Goal: Information Seeking & Learning: Learn about a topic

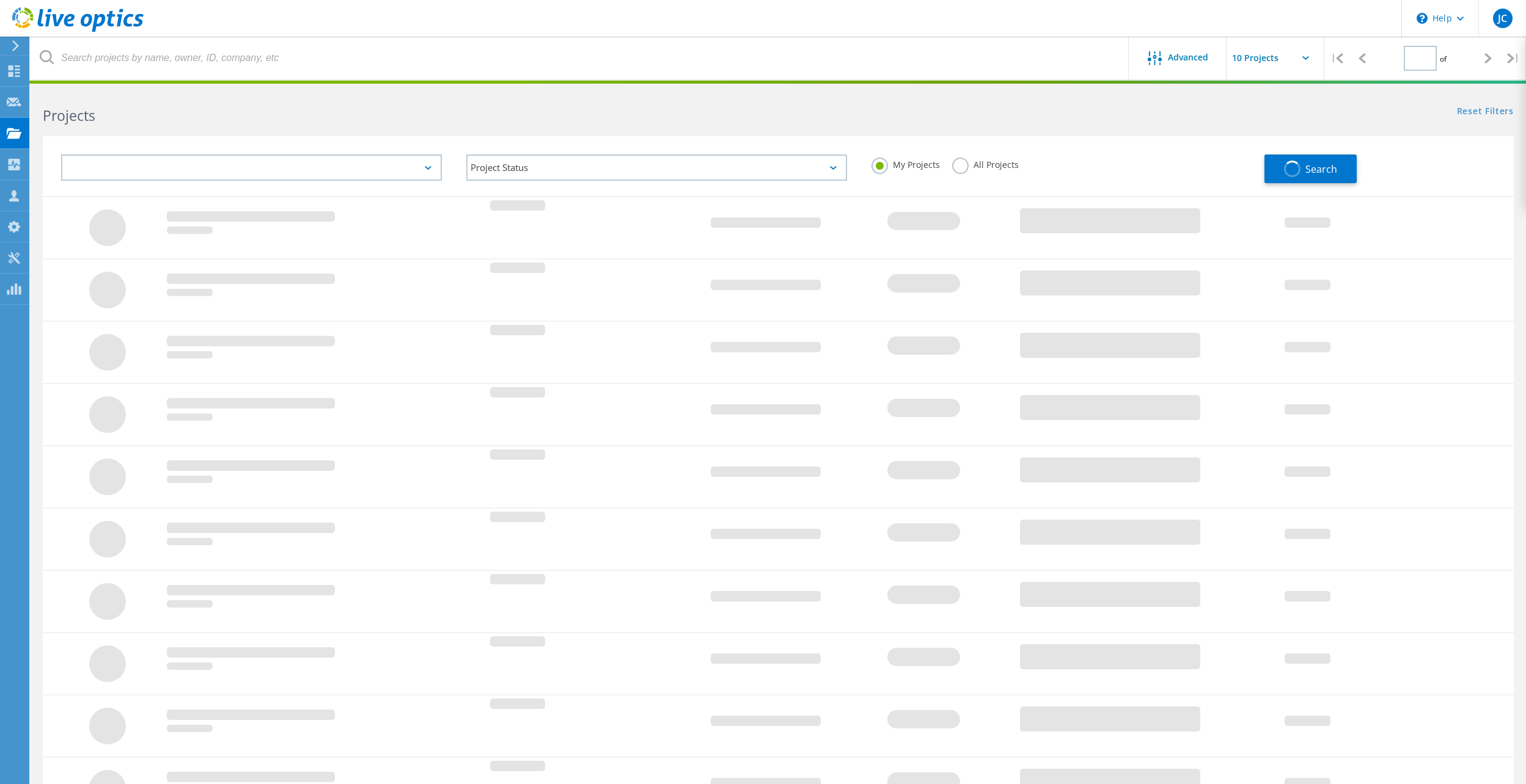
type input "1"
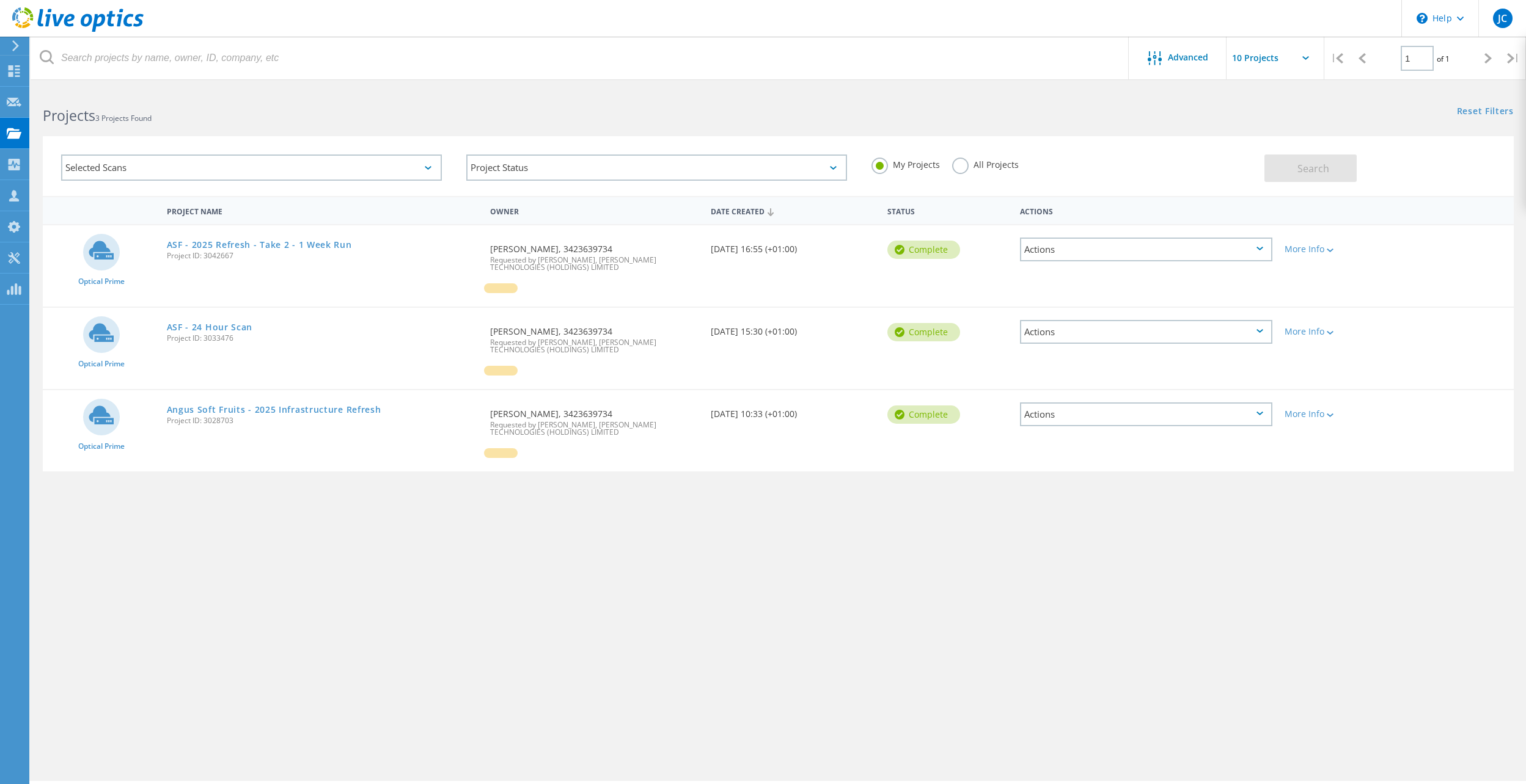
click at [547, 568] on div "Advanced | 1 of 1 | Email Address Project Name Company Date Created Project Id …" at bounding box center [778, 434] width 1495 height 693
click at [199, 691] on div "Advanced | 1 of 1 | Email Address Project Name Company Date Created Project Id …" at bounding box center [778, 434] width 1495 height 693
click at [474, 631] on div "Advanced | 1 of 1 | Email Address Project Name Company Date Created Project Id …" at bounding box center [778, 434] width 1495 height 693
click at [413, 538] on div "Advanced | 1 of 1 | Email Address Project Name Company Date Created Project Id …" at bounding box center [778, 434] width 1495 height 693
drag, startPoint x: 296, startPoint y: 244, endPoint x: 324, endPoint y: 264, distance: 34.4
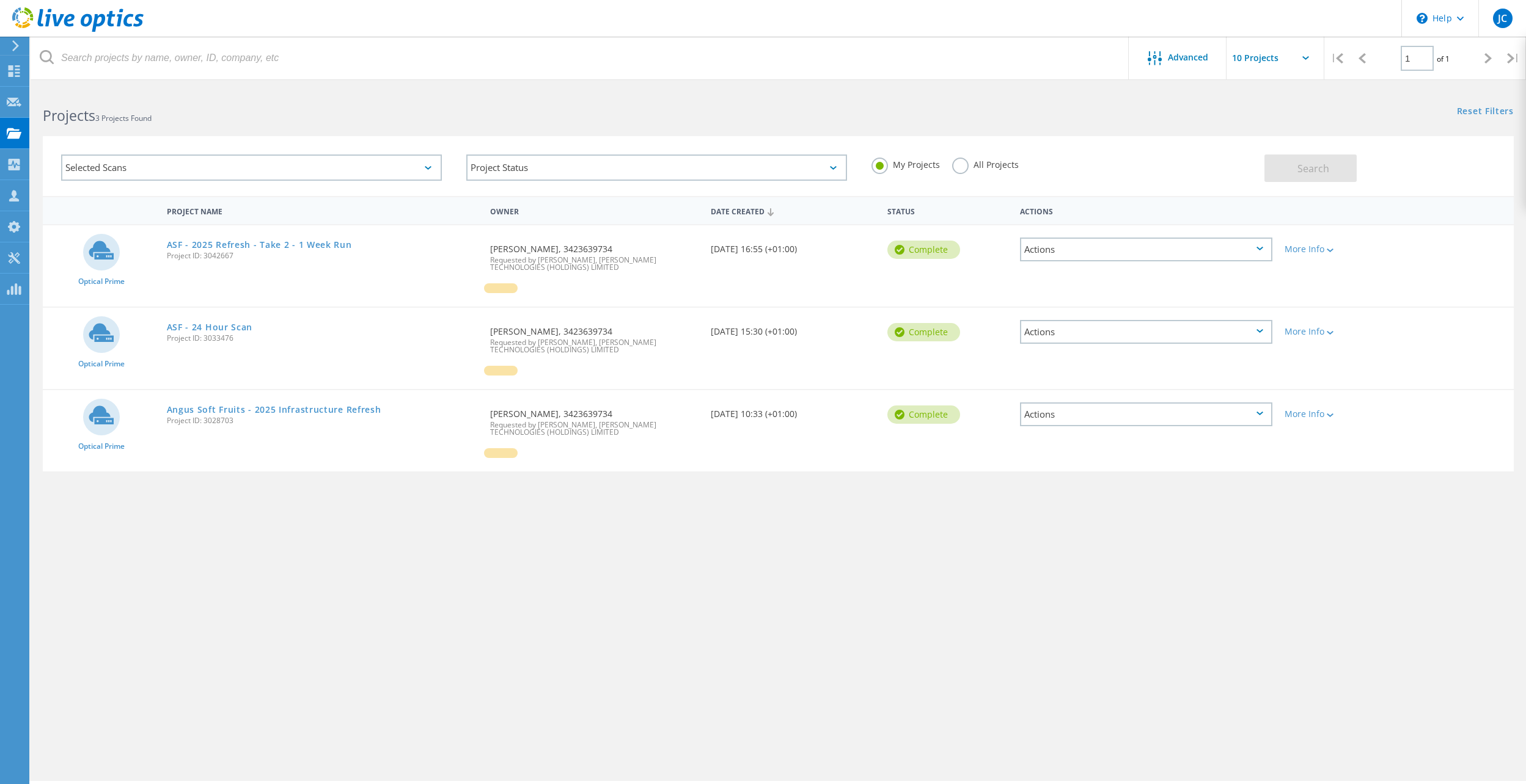
click at [296, 244] on link "ASF - 2025 Refresh - Take 2 - 1 Week Run" at bounding box center [259, 244] width 185 height 8
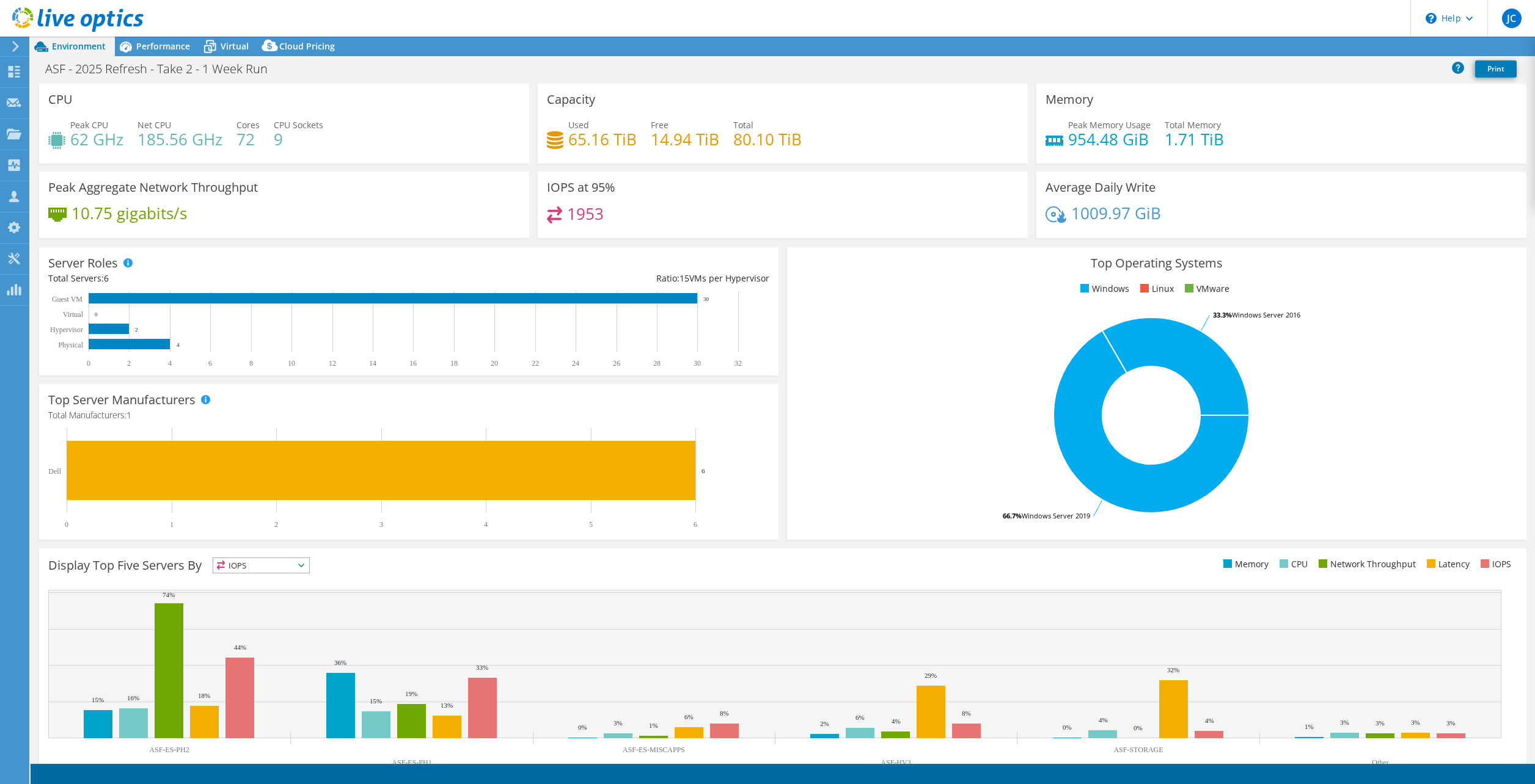
select select "USD"
click at [161, 44] on span "Performance" at bounding box center [163, 46] width 54 height 11
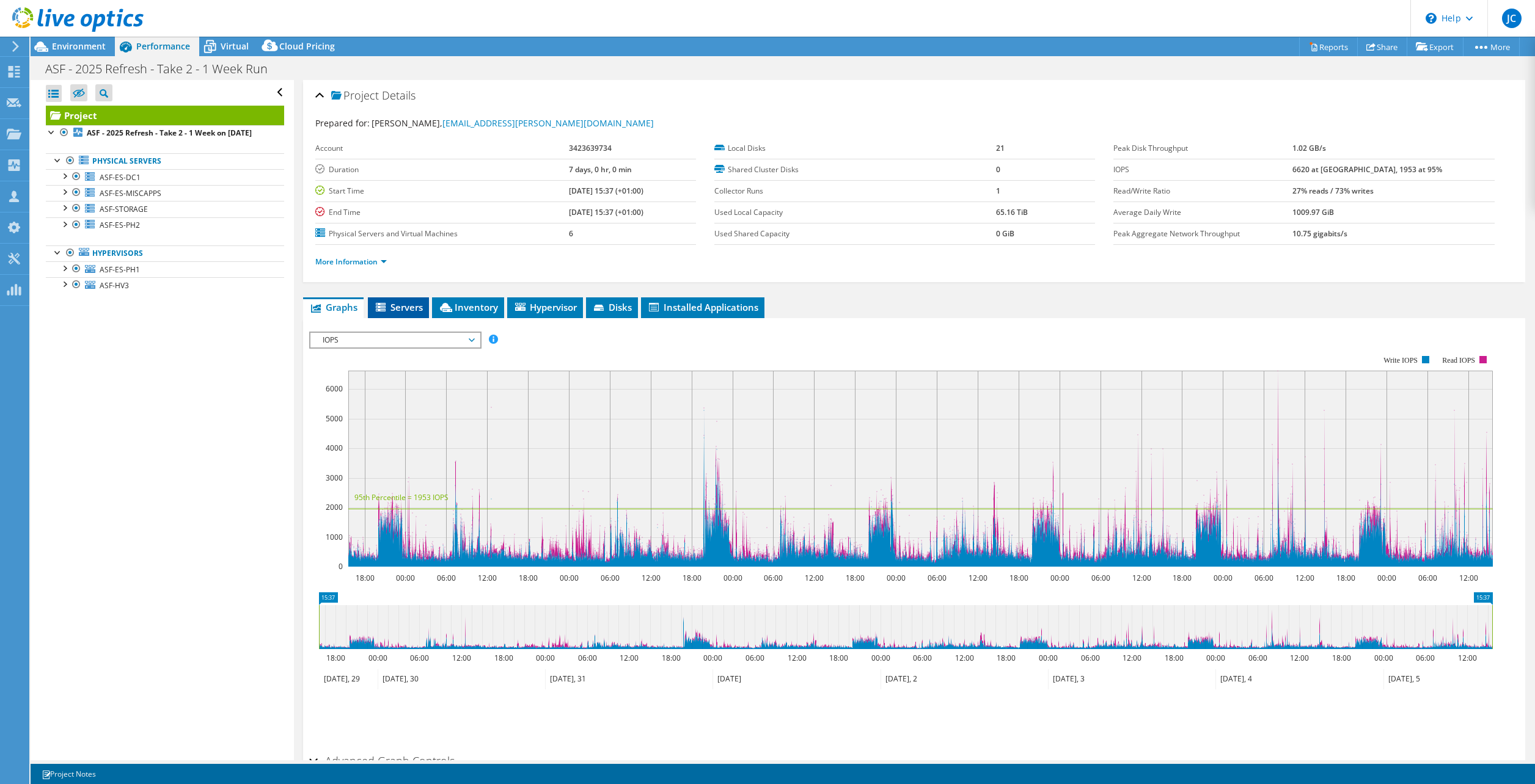
click at [402, 311] on span "Servers" at bounding box center [398, 307] width 49 height 12
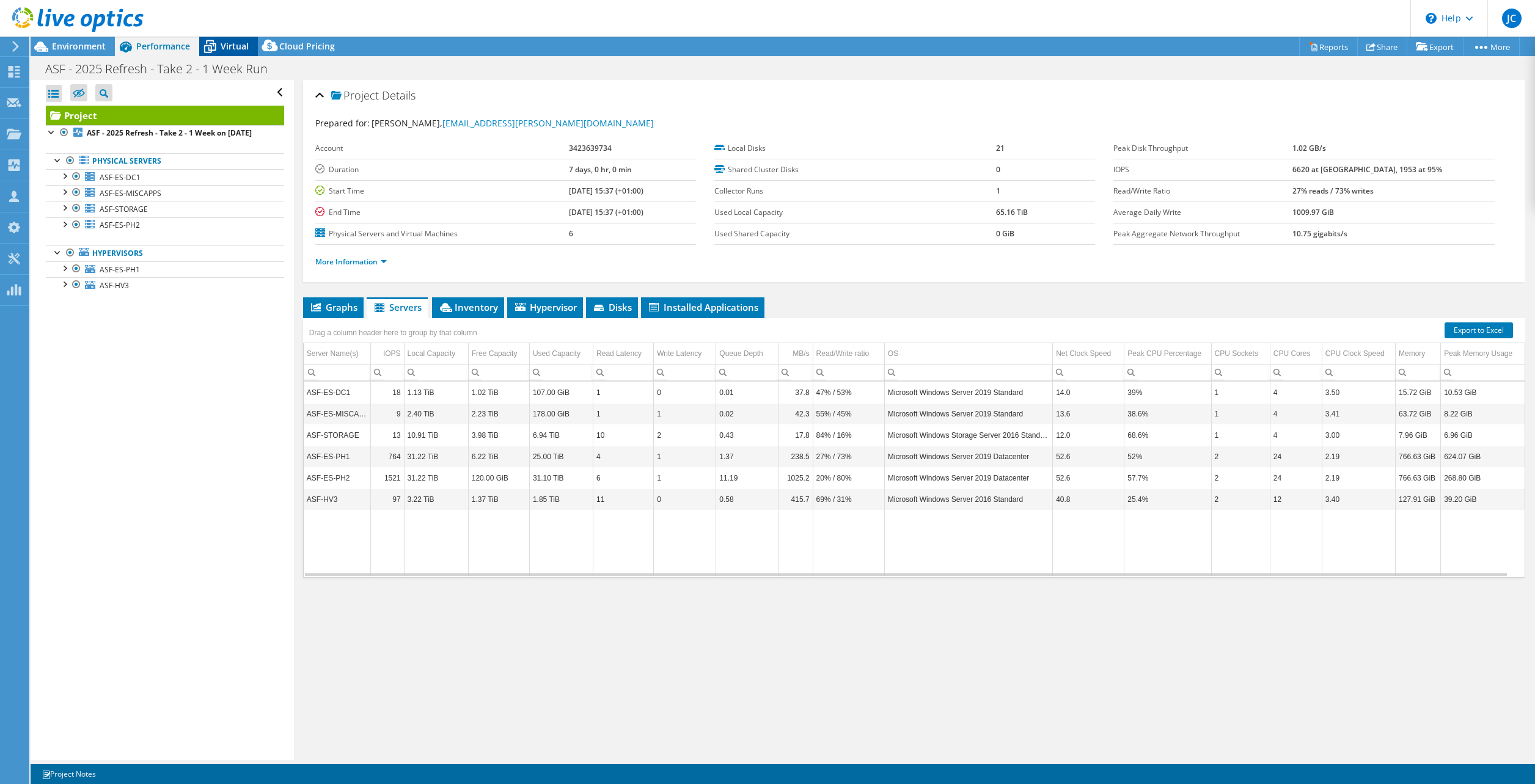
click at [233, 44] on span "Virtual" at bounding box center [234, 46] width 28 height 11
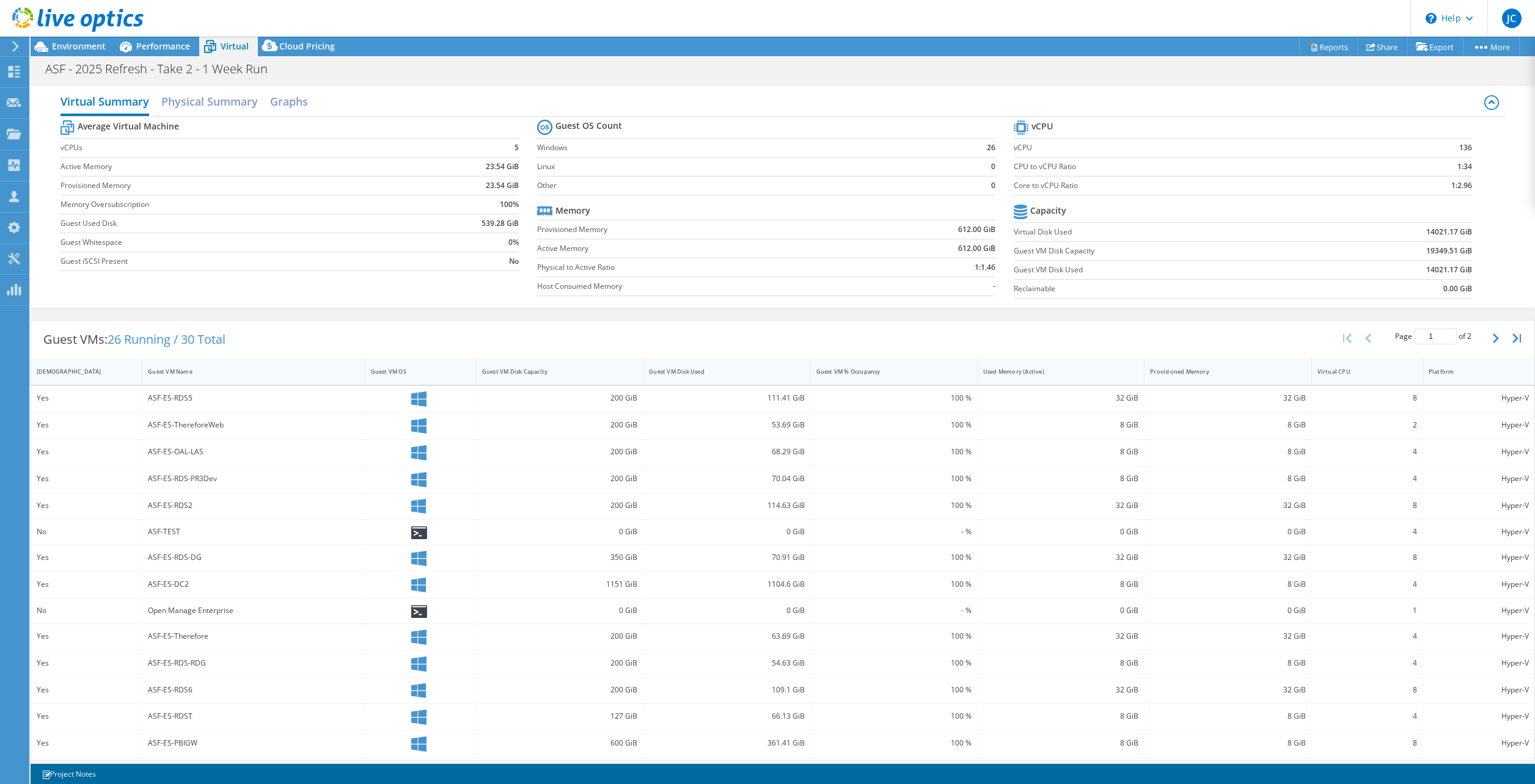
scroll to position [31, 0]
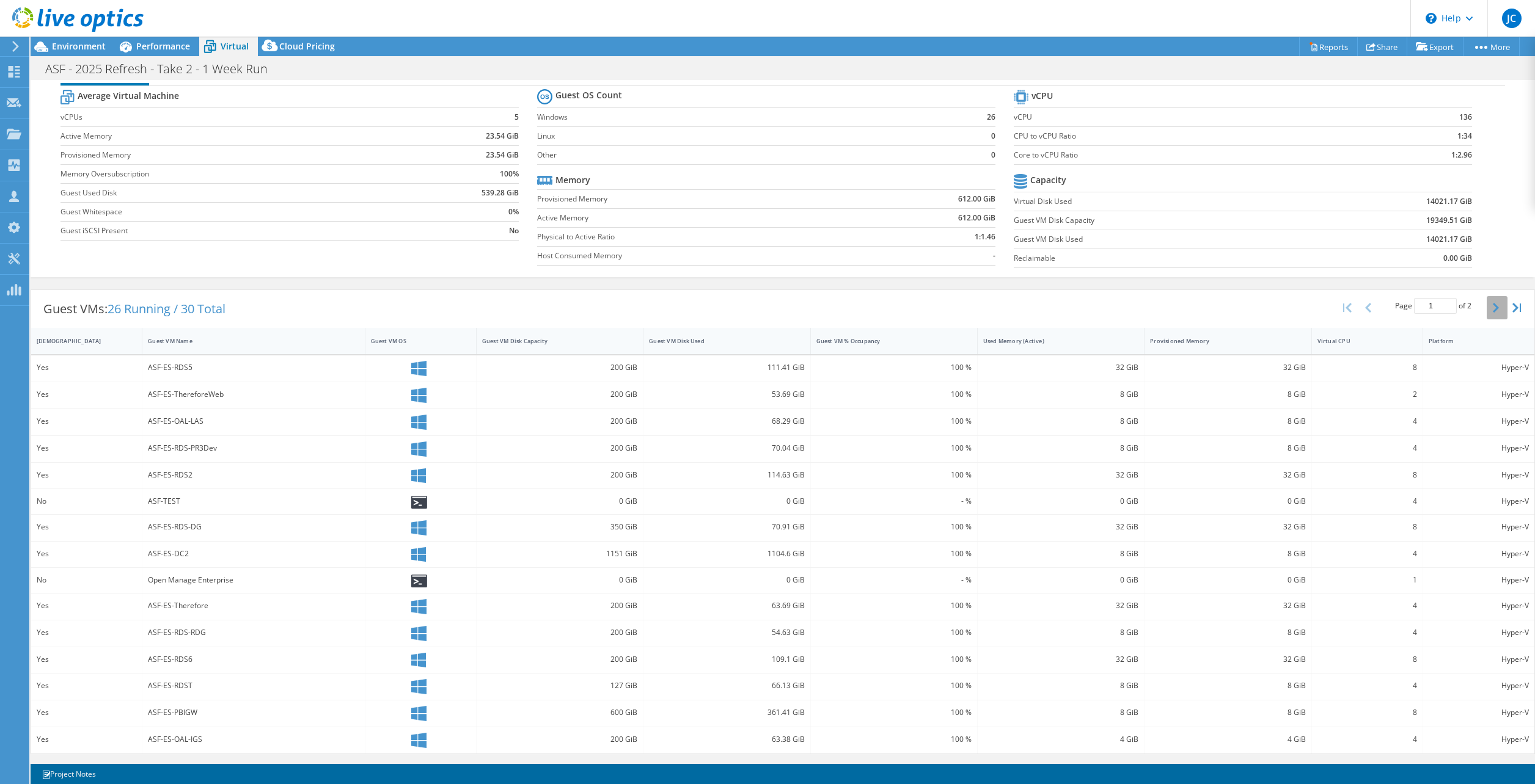
click at [1493, 306] on icon "button" at bounding box center [1496, 308] width 6 height 10
click at [1365, 305] on icon "button" at bounding box center [1368, 308] width 6 height 10
click at [382, 242] on section "Average Virtual Machine vCPUs 5 Active Memory 23.54 GiB Provisioned Memory 23.5…" at bounding box center [299, 167] width 476 height 160
click at [324, 255] on div "Average Virtual Machine vCPUs 5 Active Memory 23.54 GiB Provisioned Memory 23.5…" at bounding box center [783, 180] width 1444 height 188
click at [128, 257] on div "Average Virtual Machine vCPUs 5 Active Memory 23.54 GiB Provisioned Memory 23.5…" at bounding box center [783, 180] width 1444 height 188
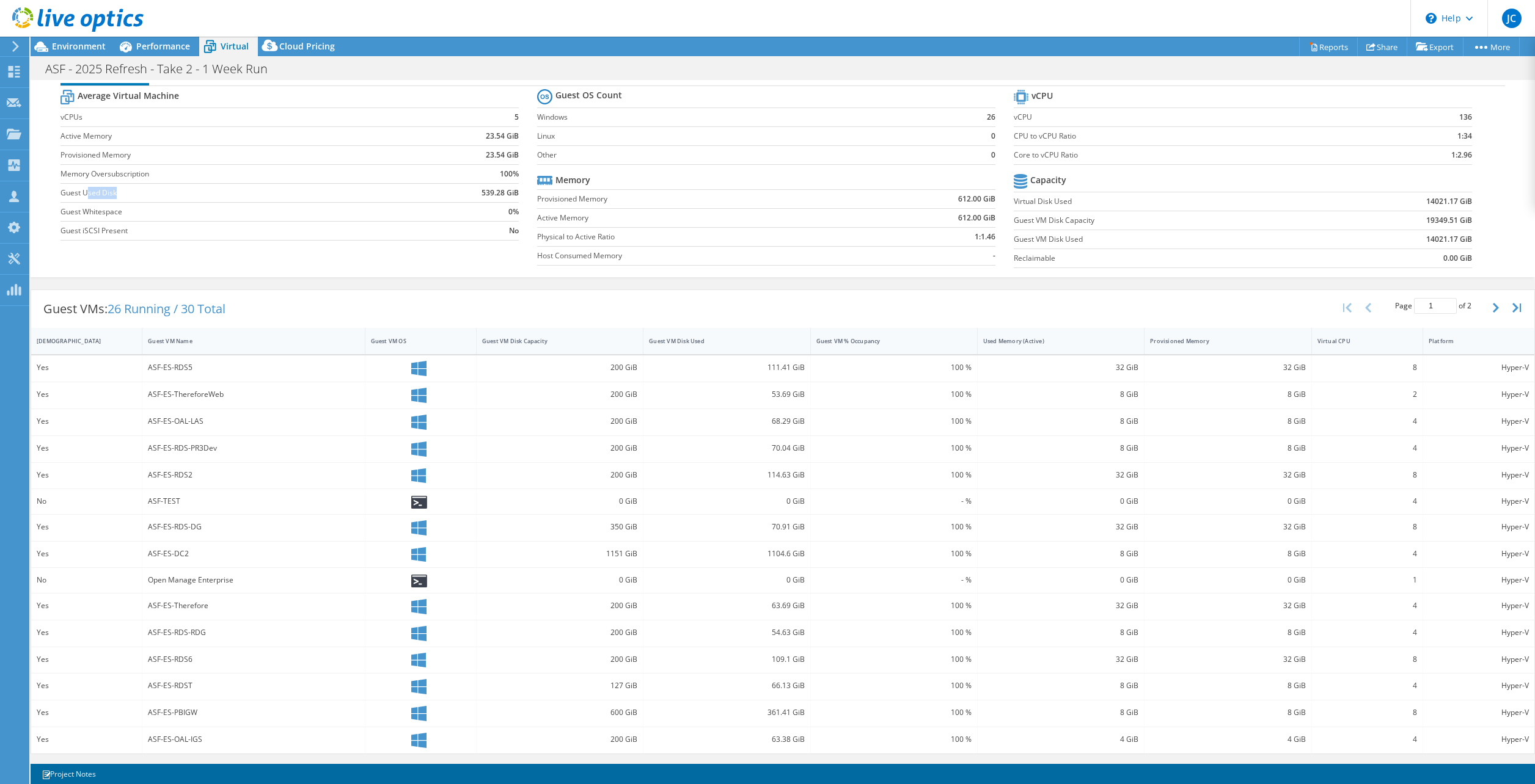
drag, startPoint x: 88, startPoint y: 190, endPoint x: 204, endPoint y: 194, distance: 116.1
click at [182, 194] on label "Guest Used Disk" at bounding box center [234, 193] width 348 height 12
click at [204, 194] on label "Guest Used Disk" at bounding box center [234, 193] width 348 height 12
click at [163, 46] on span "Performance" at bounding box center [163, 46] width 54 height 11
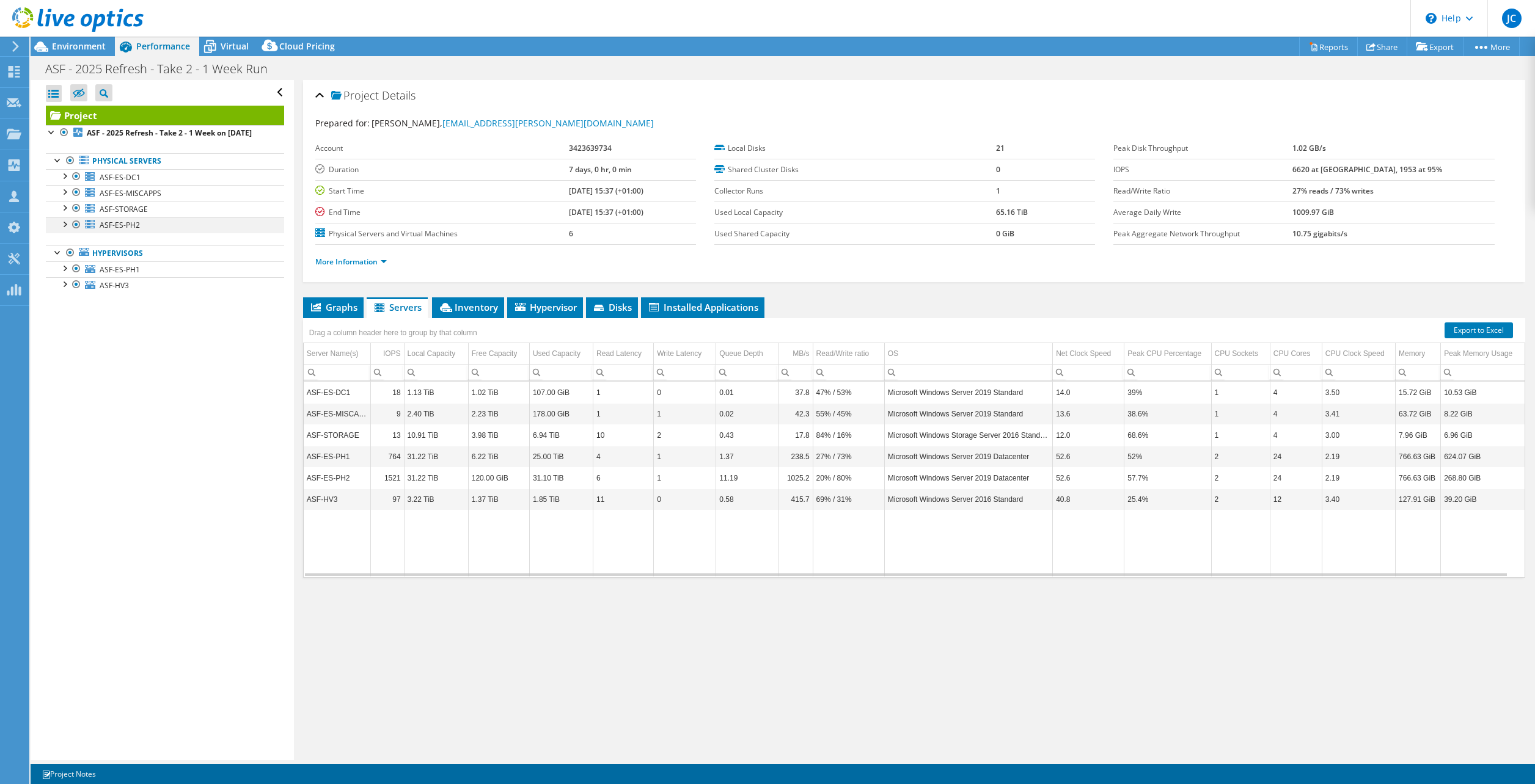
click at [68, 230] on div at bounding box center [64, 223] width 12 height 12
click at [69, 213] on div at bounding box center [64, 207] width 12 height 12
click at [68, 197] on div at bounding box center [64, 191] width 12 height 12
click at [68, 181] on div at bounding box center [64, 175] width 12 height 12
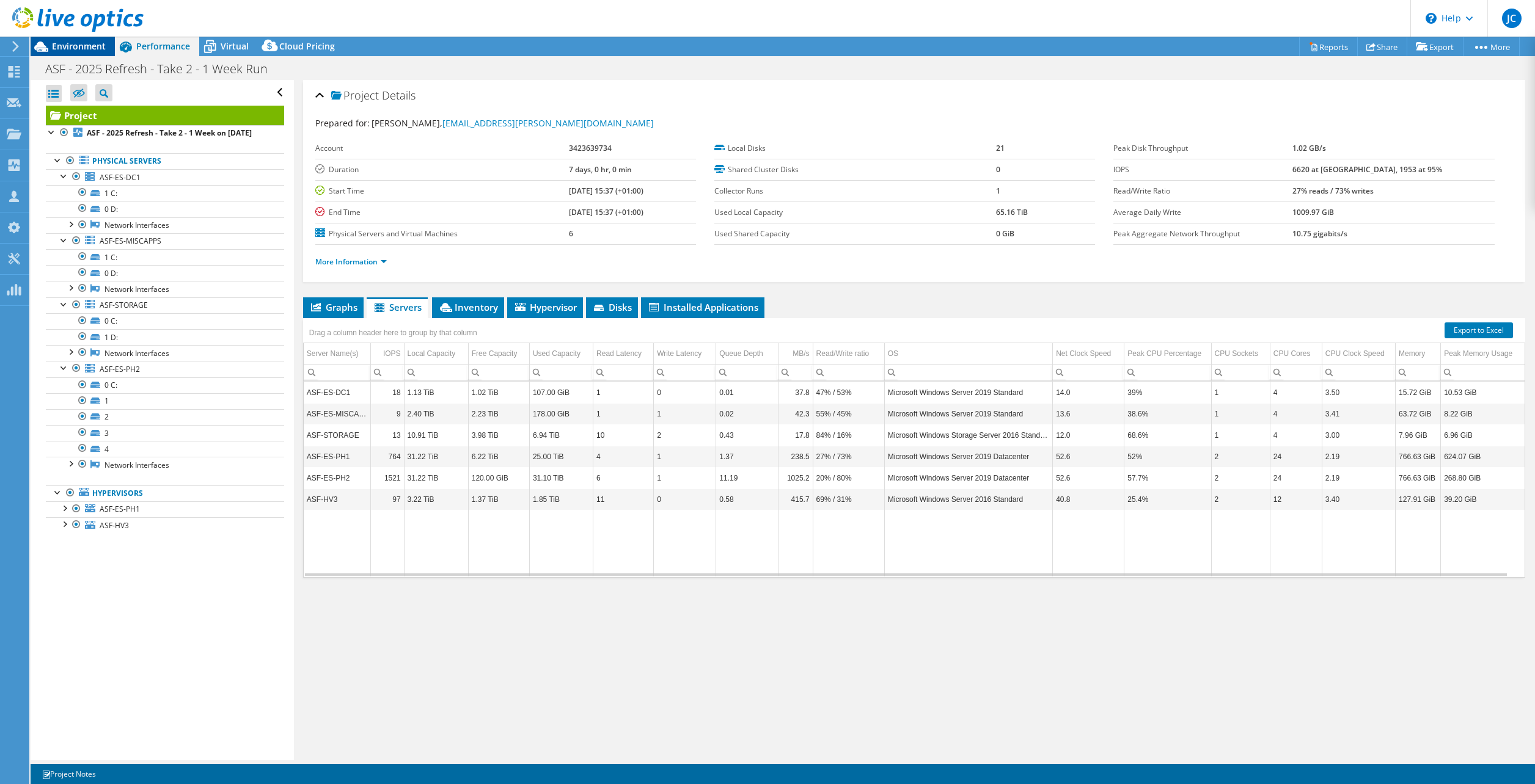
click at [76, 43] on span "Environment" at bounding box center [79, 46] width 54 height 11
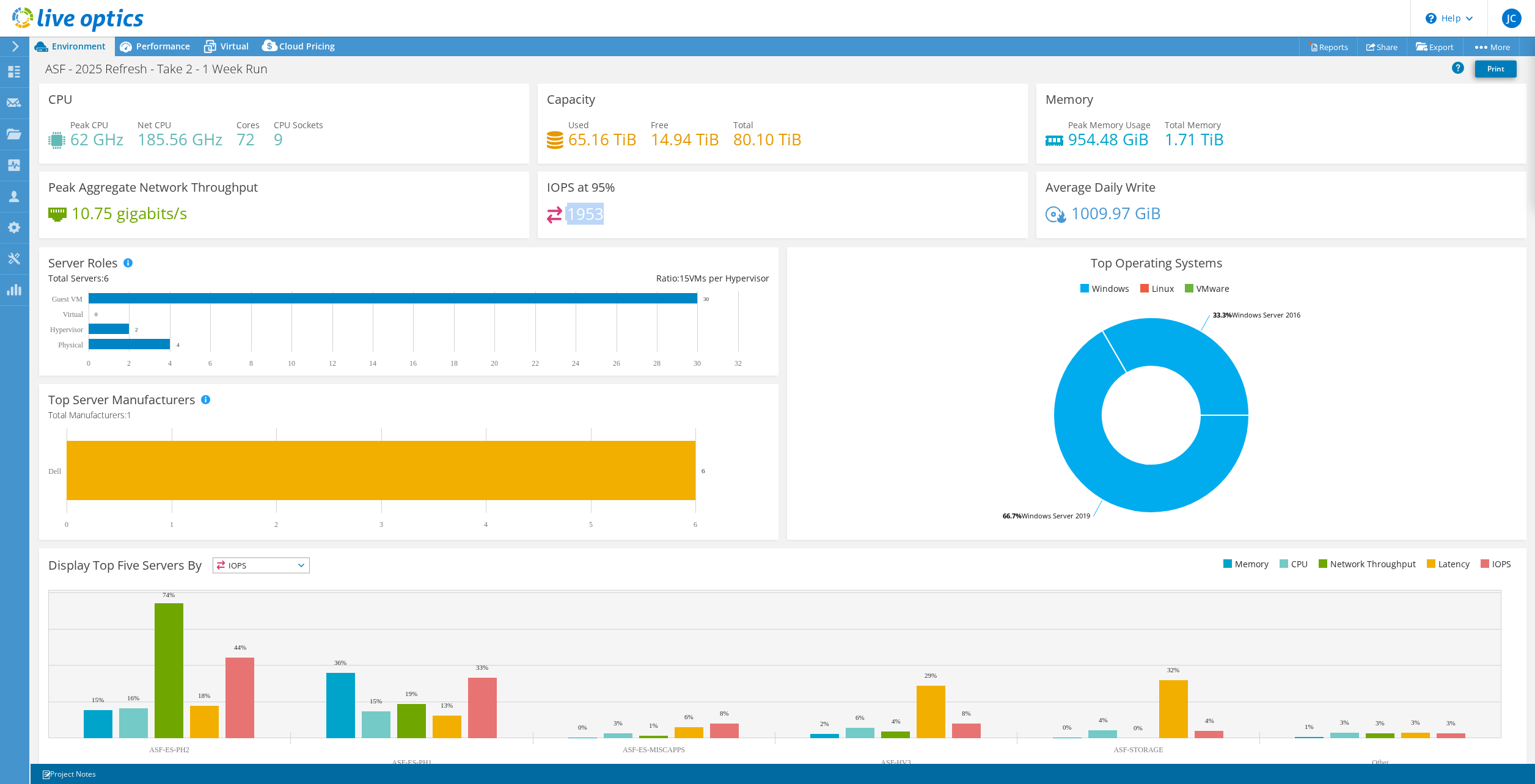
drag, startPoint x: 598, startPoint y: 213, endPoint x: 563, endPoint y: 215, distance: 35.1
click at [562, 214] on div "1953" at bounding box center [783, 219] width 472 height 26
drag, startPoint x: 563, startPoint y: 215, endPoint x: 638, endPoint y: 213, distance: 75.0
click at [638, 213] on div "1953" at bounding box center [783, 219] width 472 height 26
drag, startPoint x: 280, startPoint y: 142, endPoint x: 270, endPoint y: 142, distance: 10.0
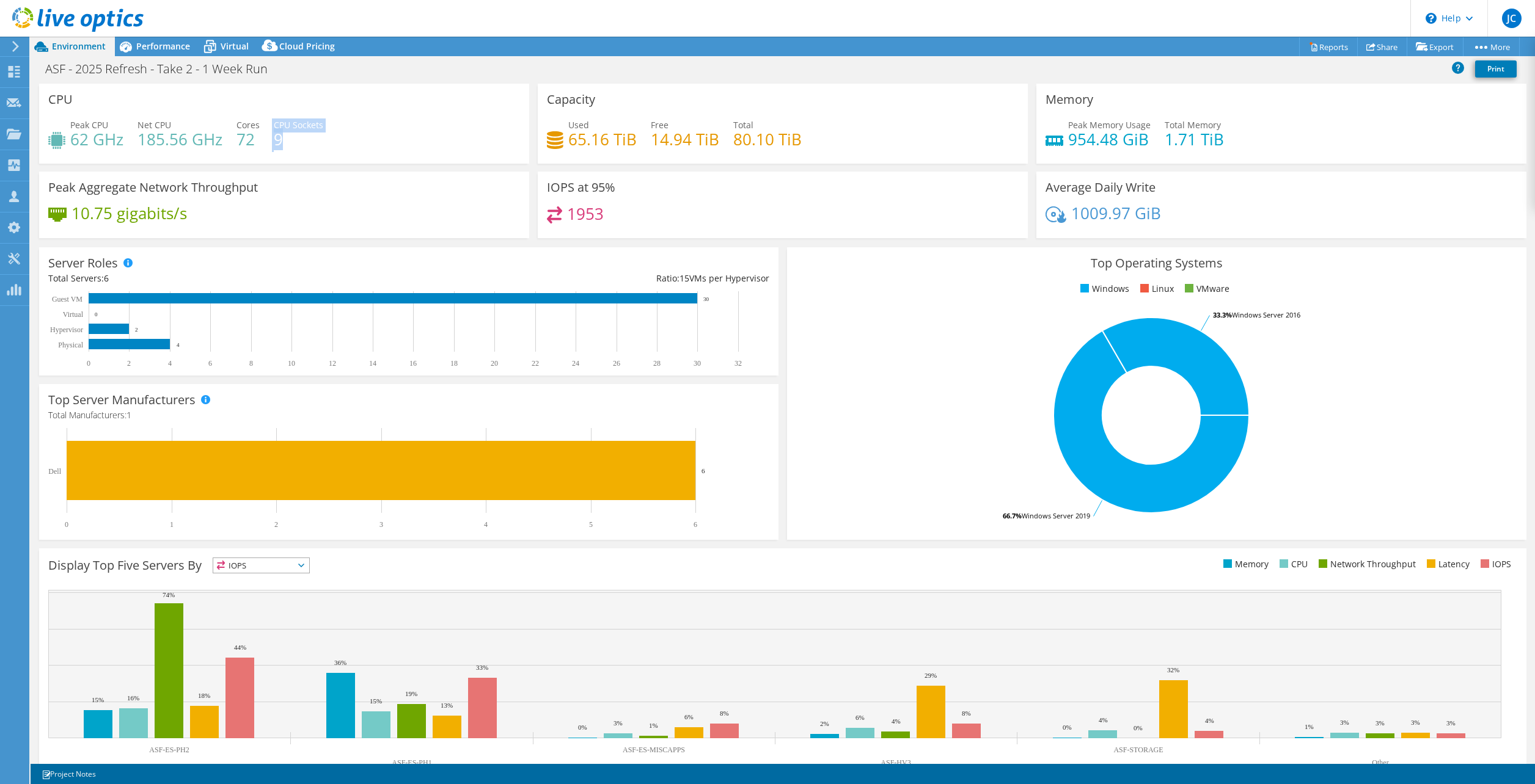
click at [270, 142] on div "Peak CPU 62 GHz Net CPU 185.56 GHz Cores 72 CPU Sockets 9" at bounding box center [284, 138] width 472 height 40
drag, startPoint x: 270, startPoint y: 142, endPoint x: 291, endPoint y: 145, distance: 21.2
click at [291, 145] on h4 "9" at bounding box center [298, 139] width 49 height 13
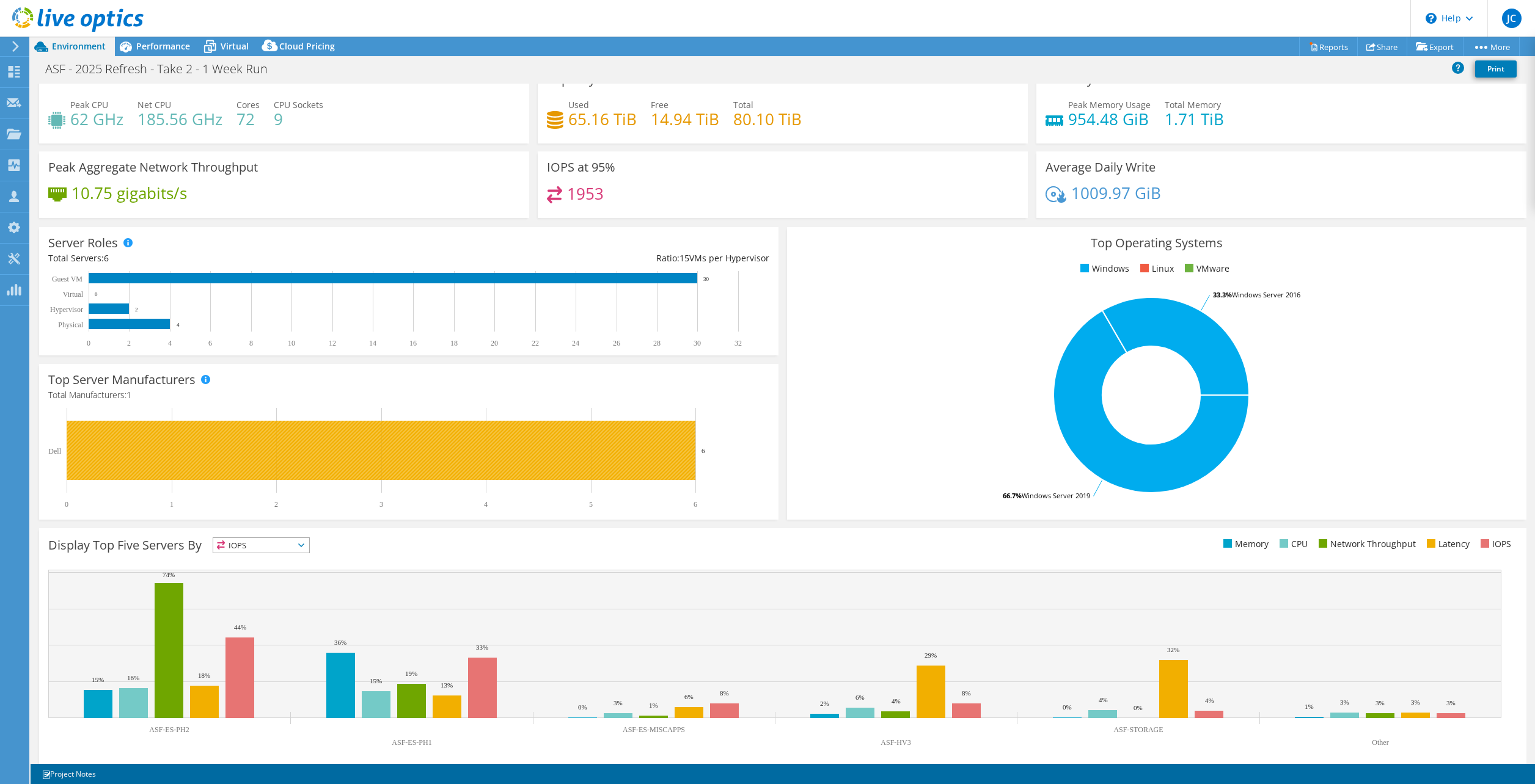
scroll to position [31, 0]
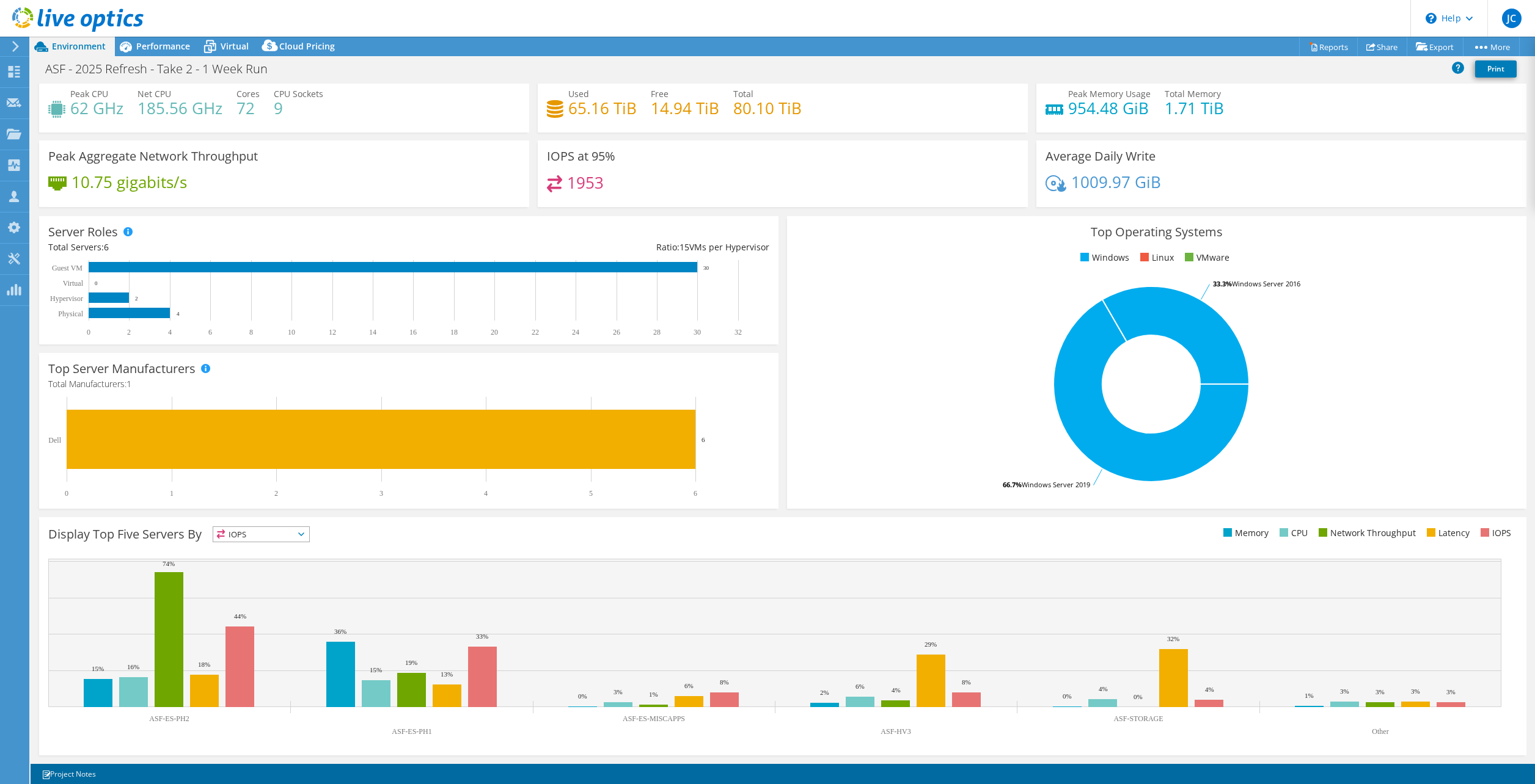
click at [309, 532] on span "IOPS" at bounding box center [261, 535] width 96 height 15
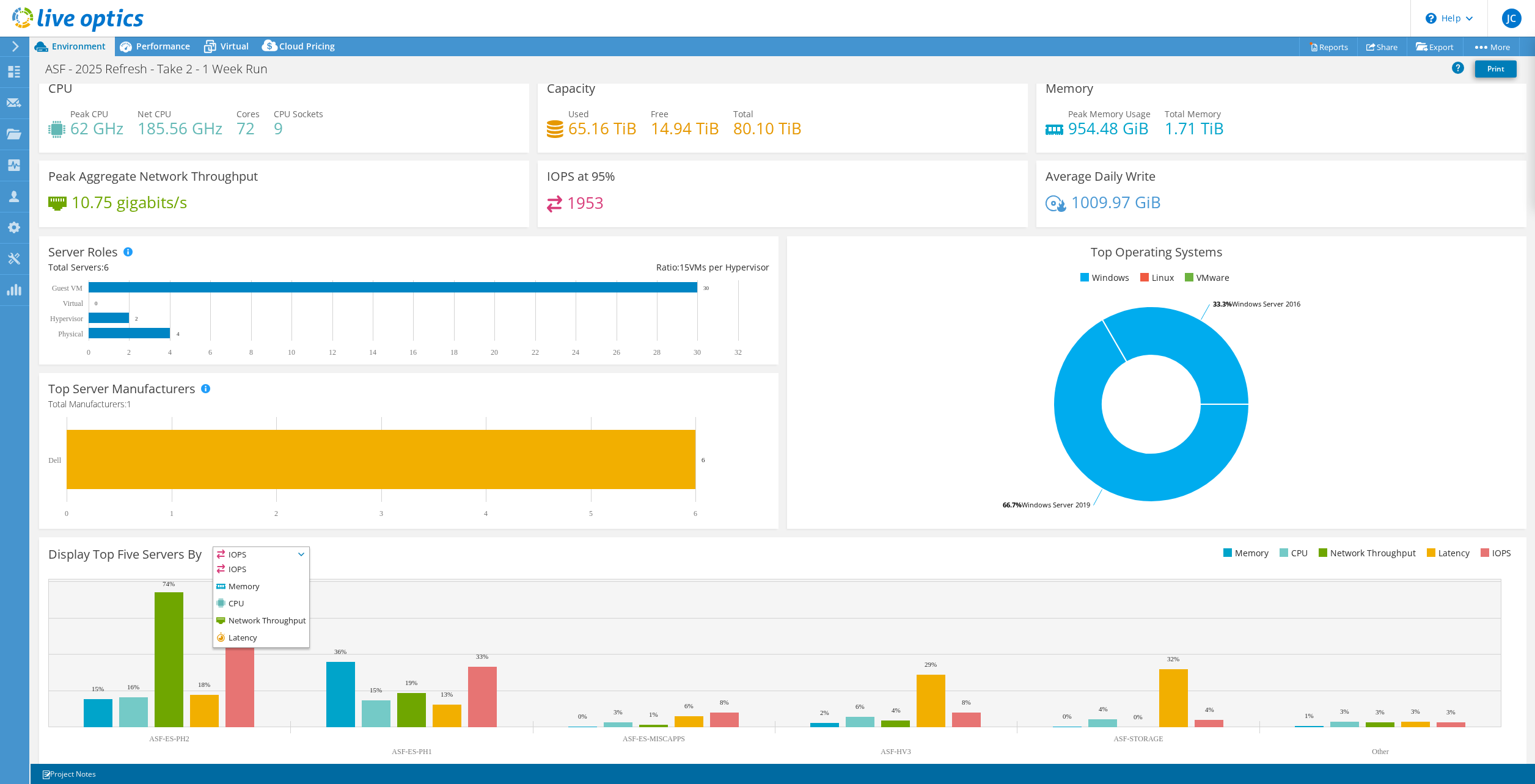
scroll to position [0, 0]
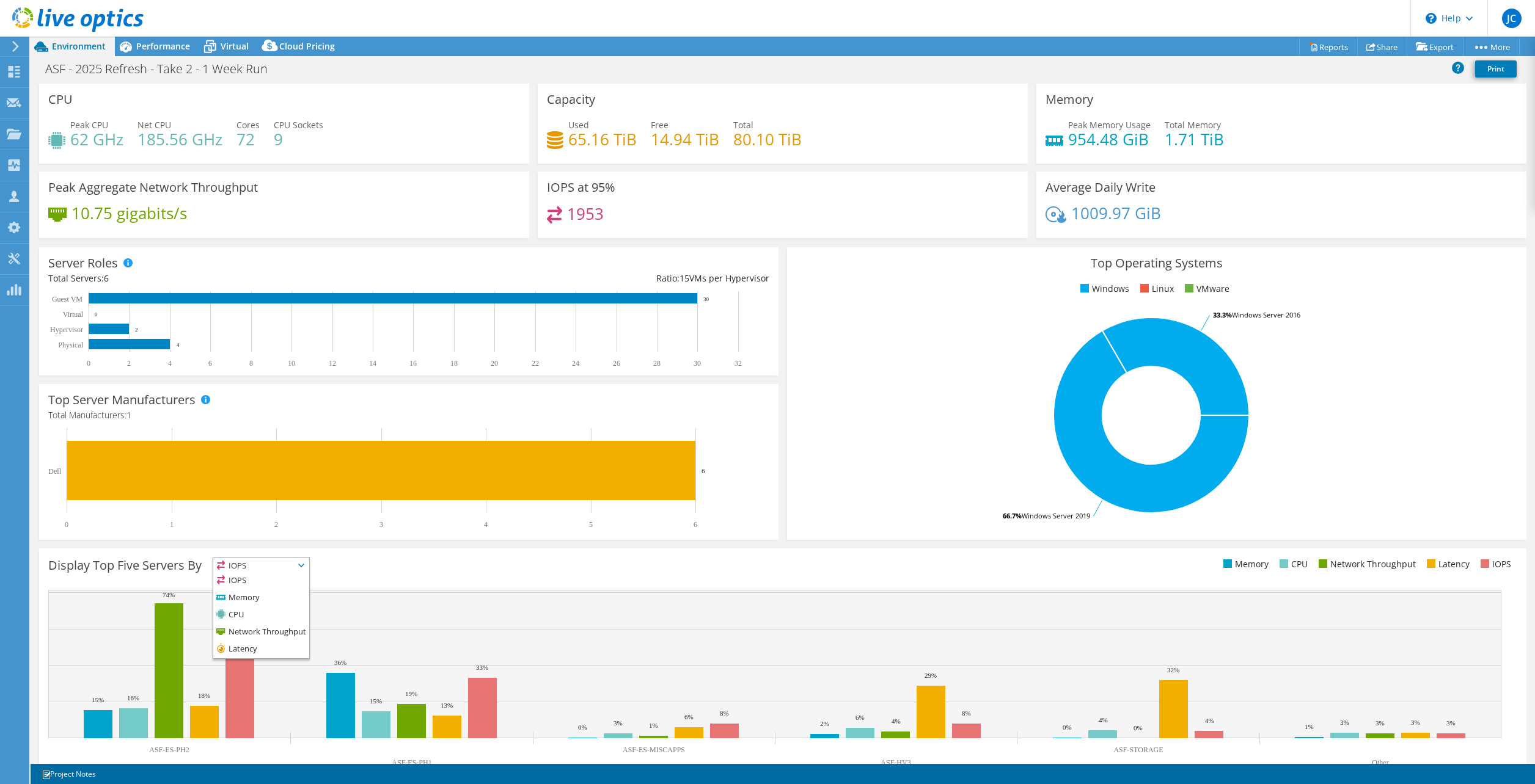
click at [473, 572] on div "Display Top Five Servers By IOPS IOPS" at bounding box center [415, 568] width 734 height 20
click at [248, 45] on div "Virtual" at bounding box center [228, 46] width 58 height 19
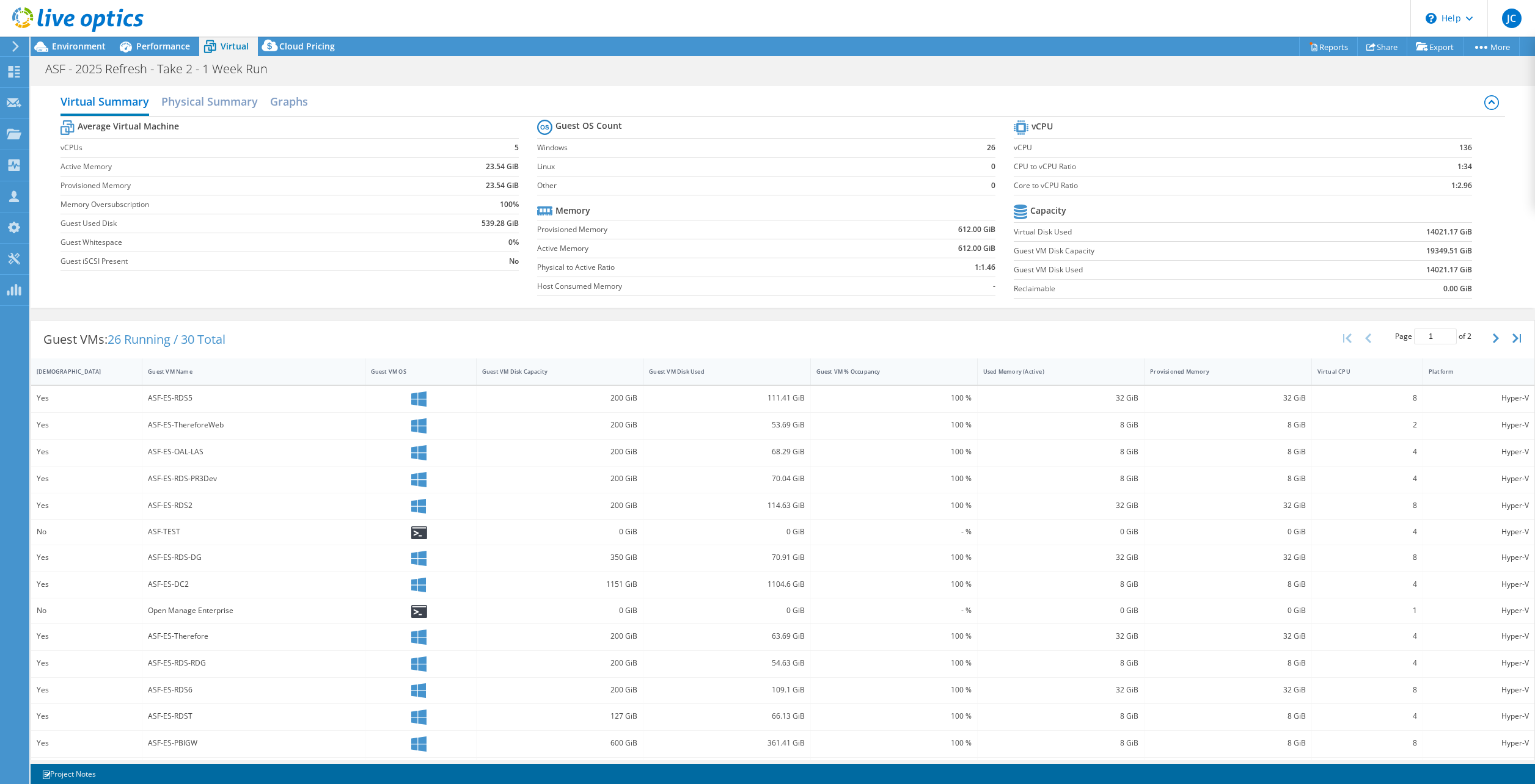
scroll to position [31, 0]
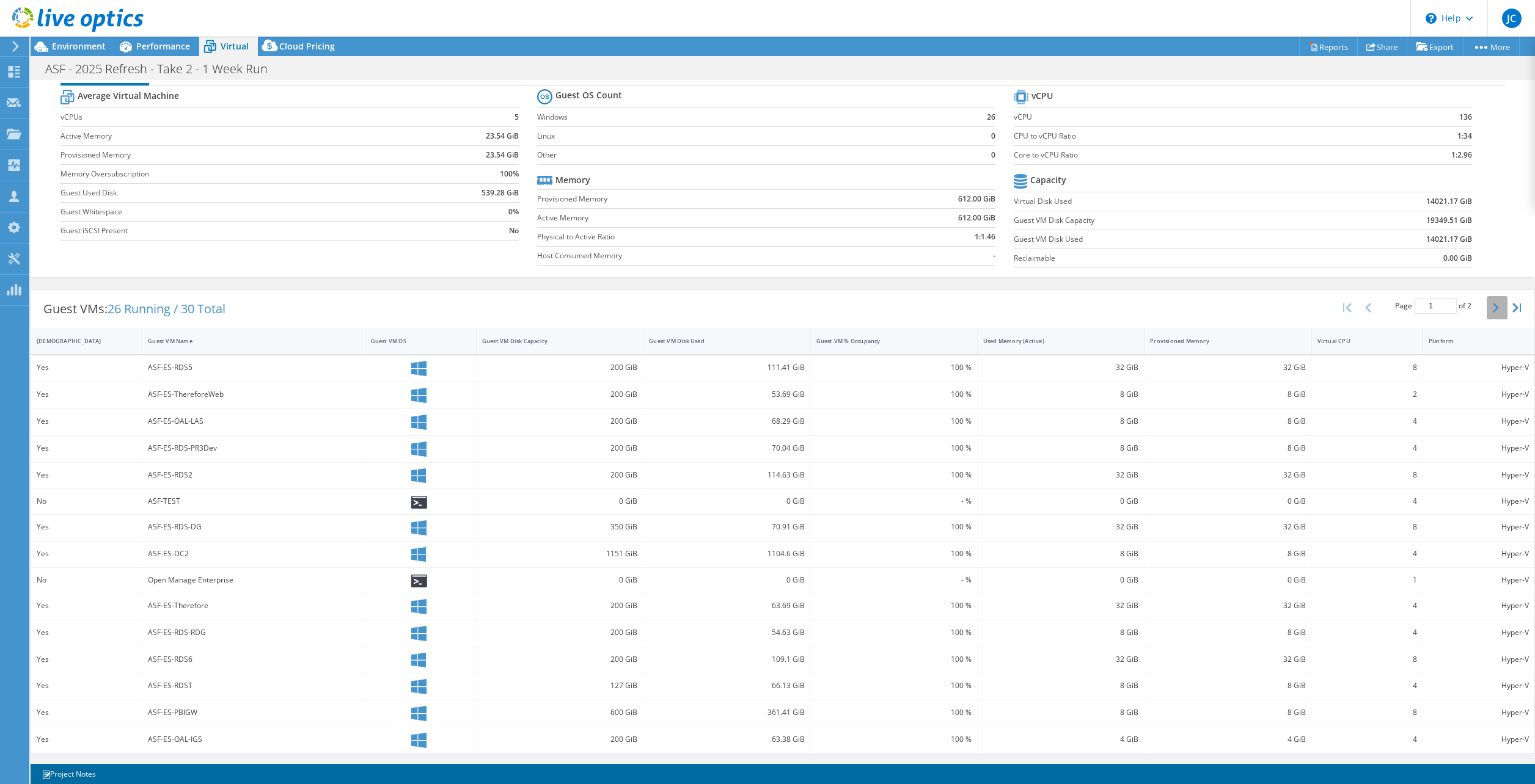
click at [1487, 312] on button "button" at bounding box center [1498, 308] width 21 height 23
type input "2"
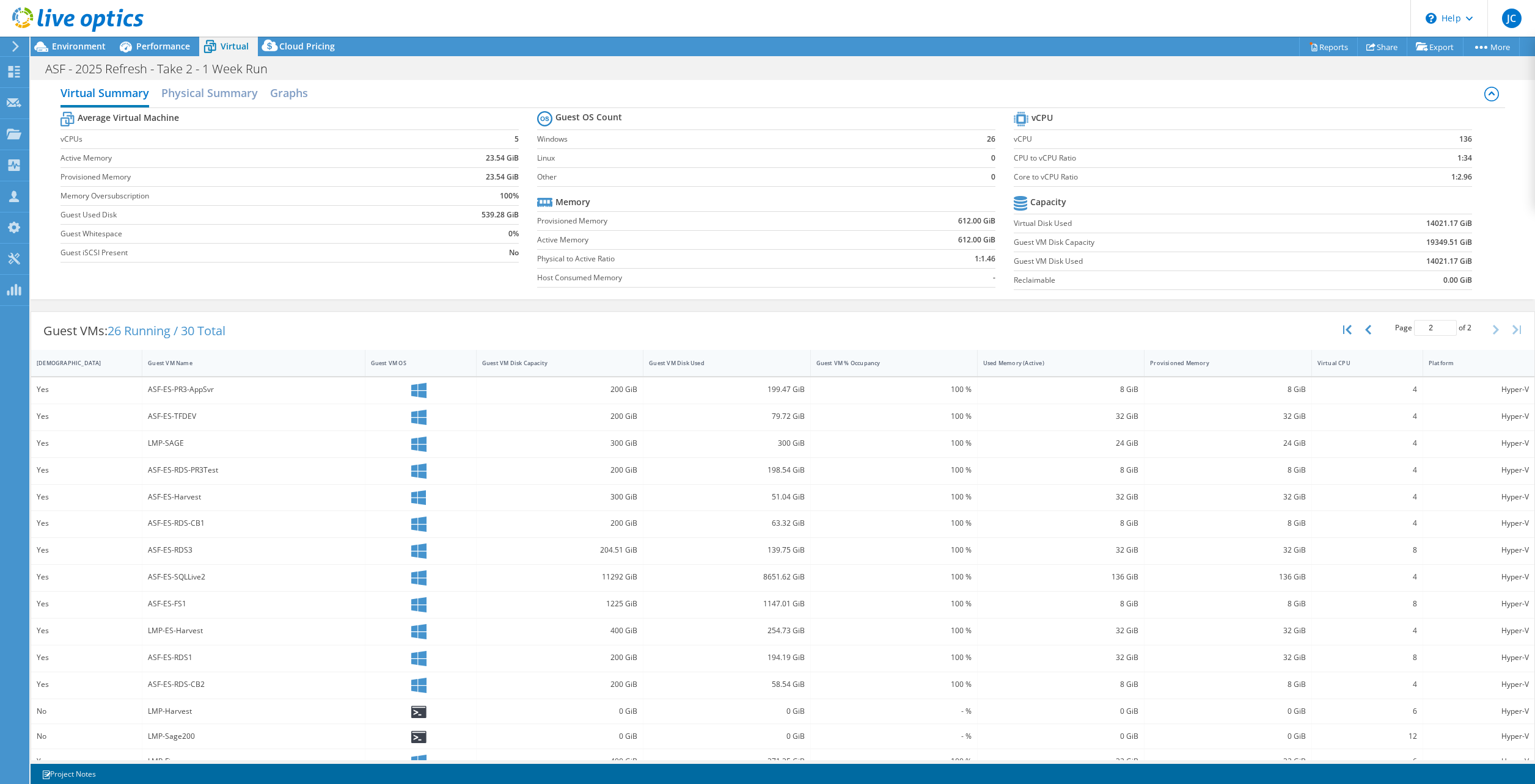
scroll to position [0, 0]
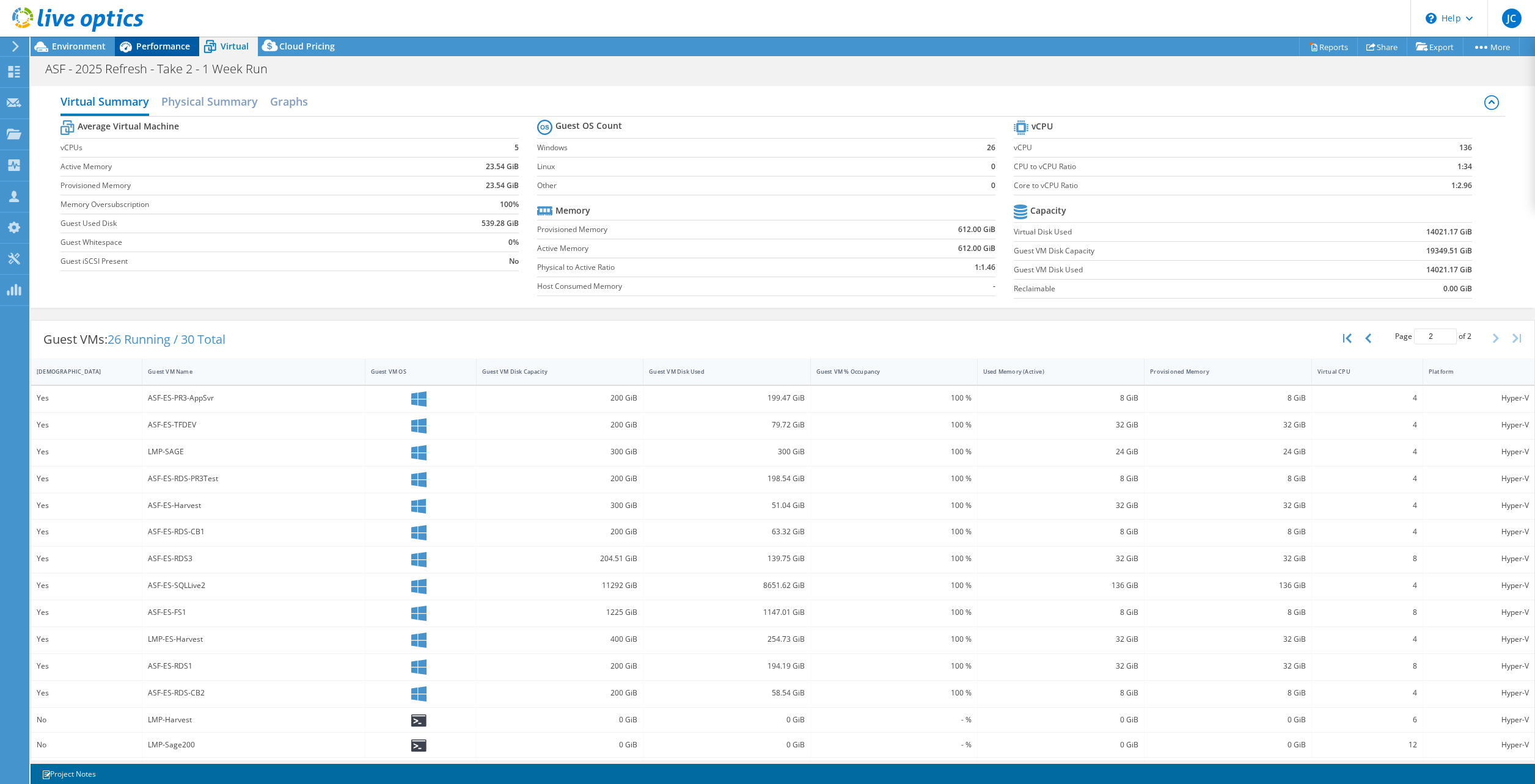
click at [181, 51] on span "Performance" at bounding box center [163, 46] width 54 height 11
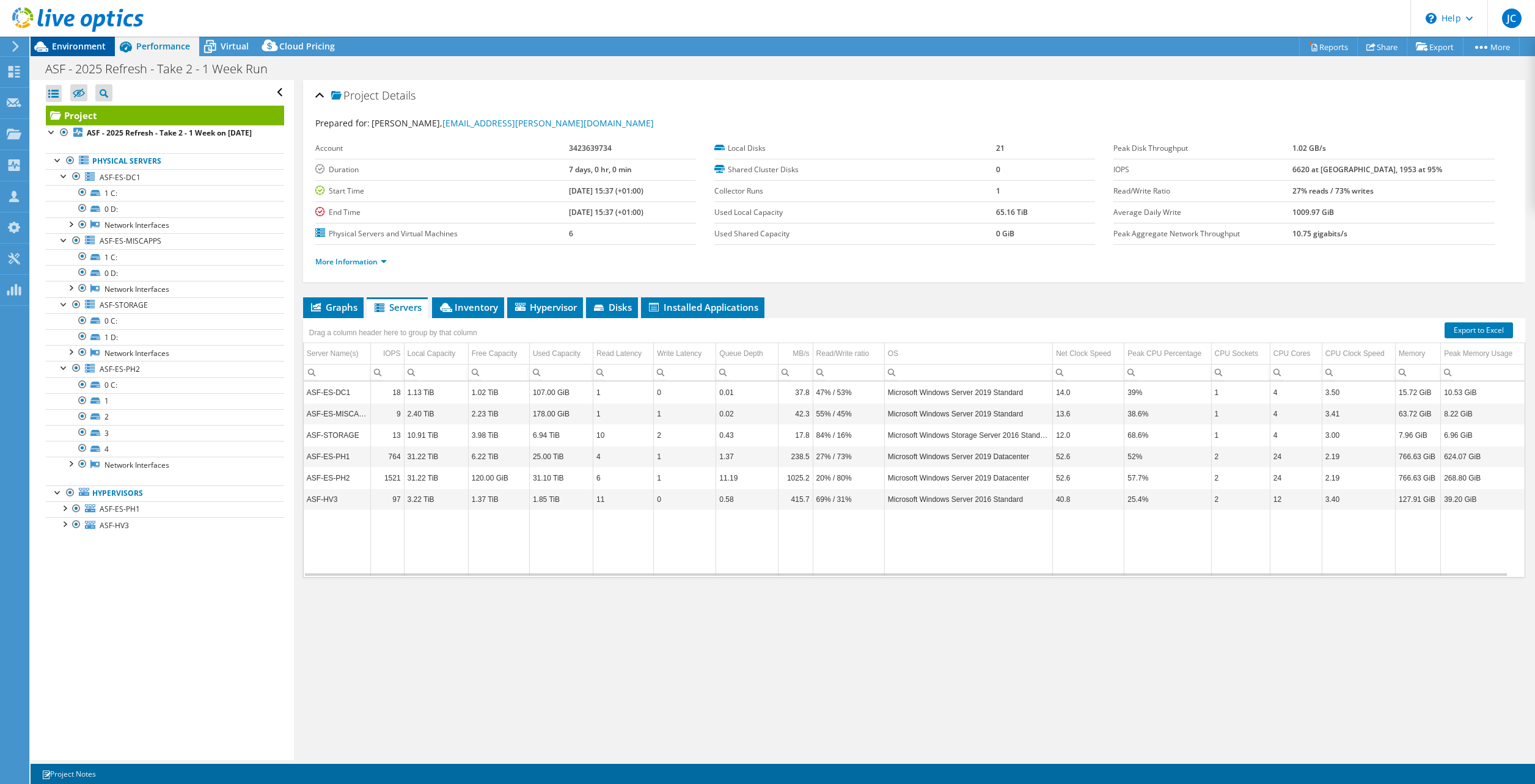
click at [64, 45] on span "Environment" at bounding box center [79, 46] width 54 height 11
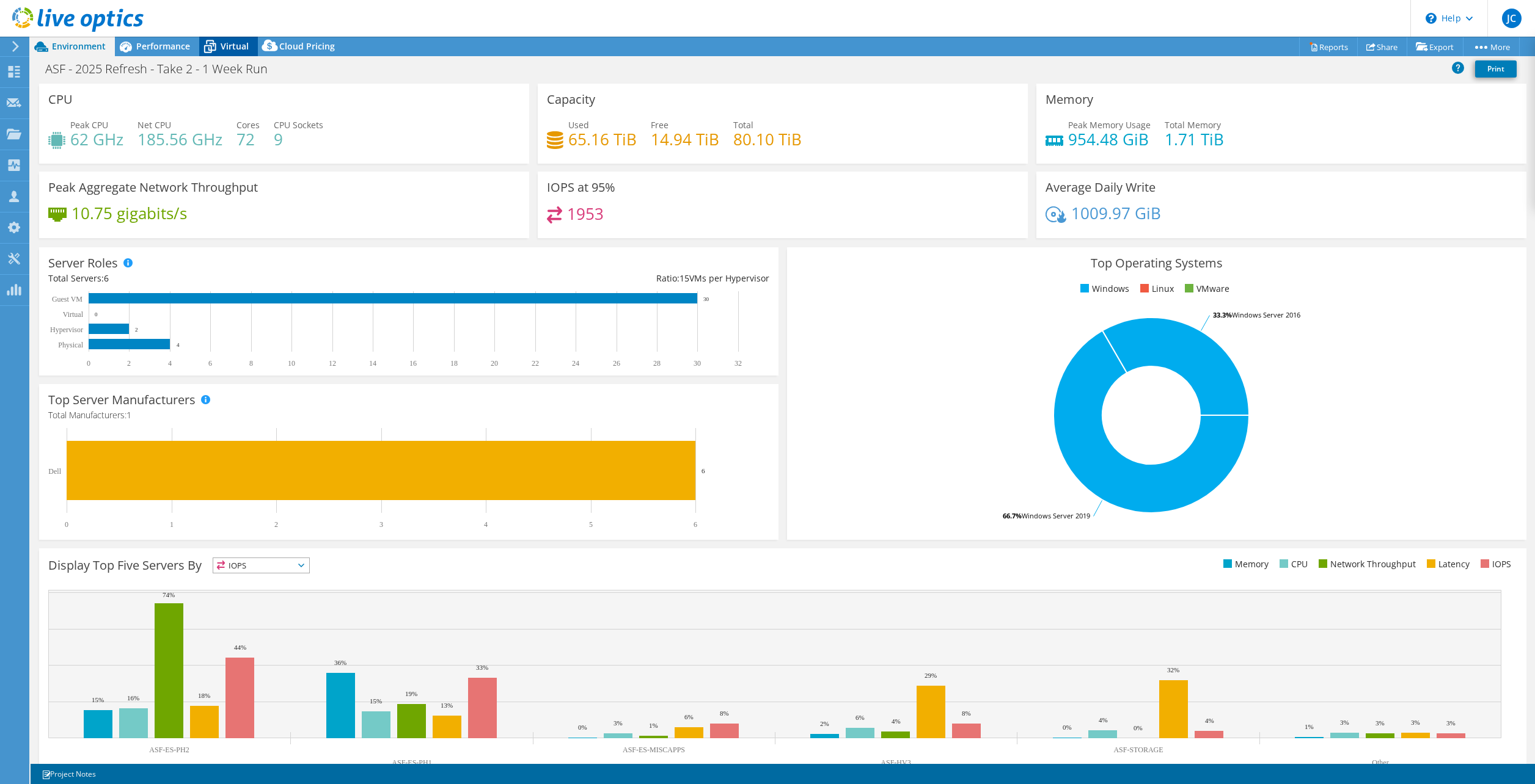
click at [235, 45] on span "Virtual" at bounding box center [234, 46] width 28 height 11
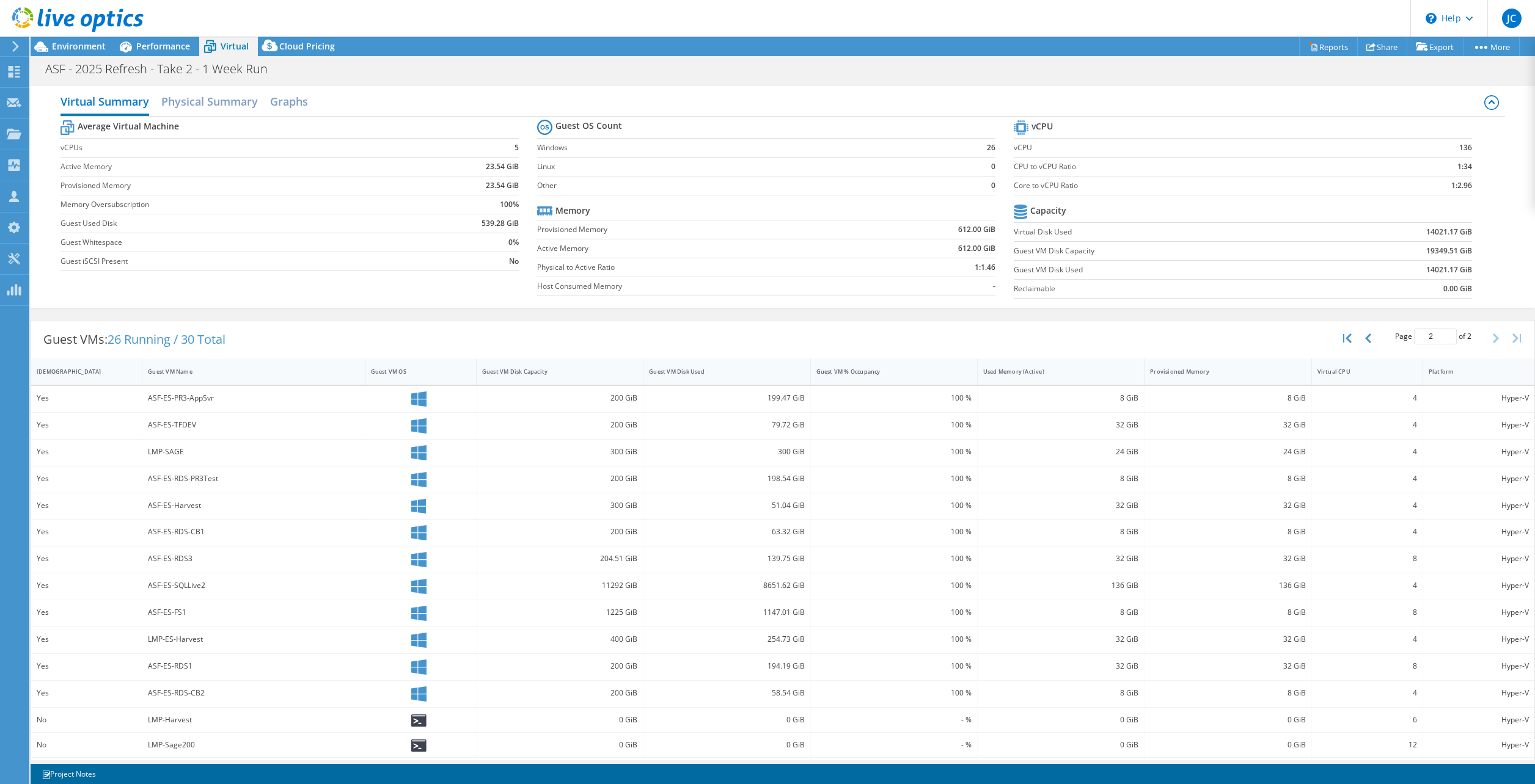
scroll to position [31, 0]
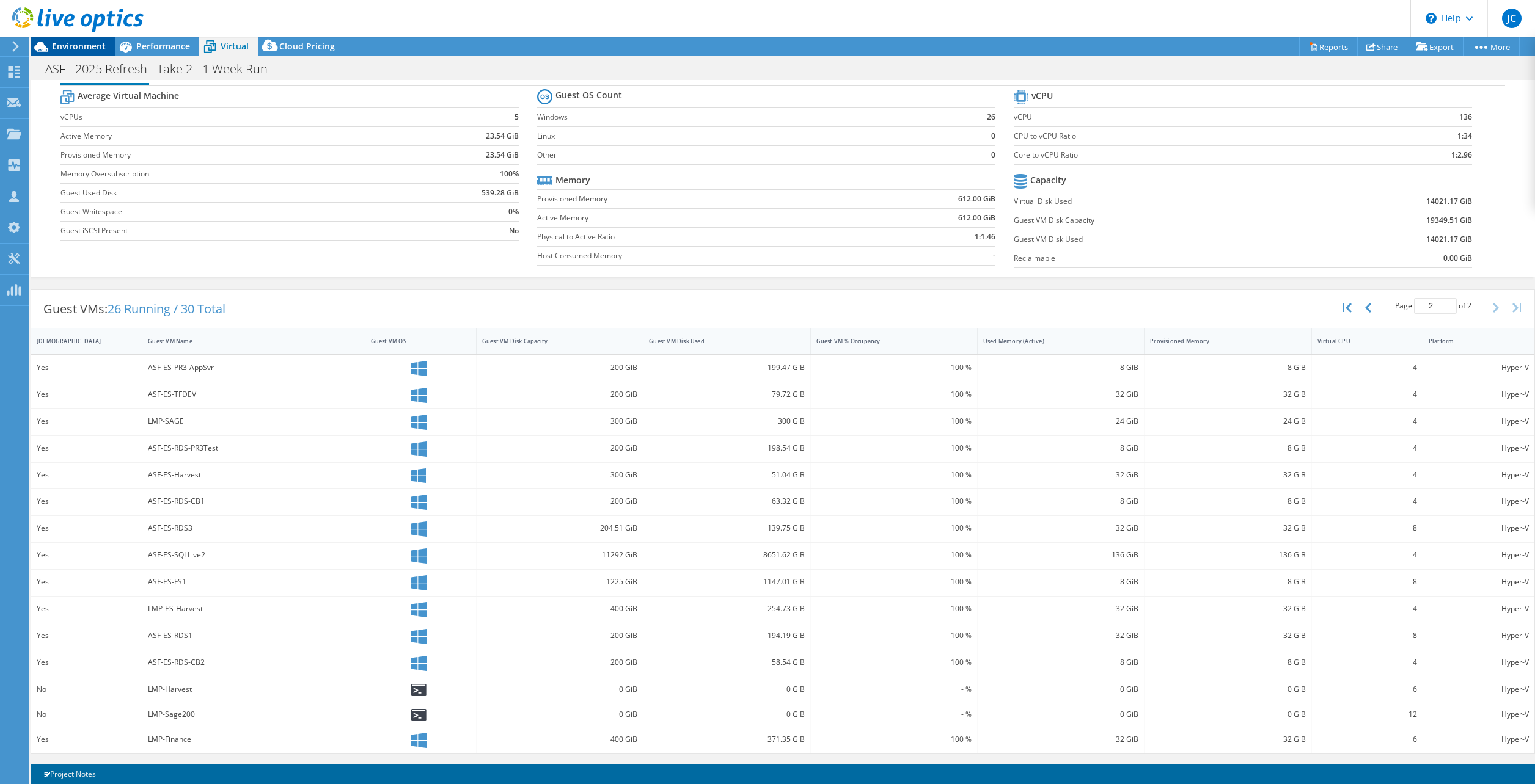
click at [69, 45] on span "Environment" at bounding box center [79, 46] width 54 height 11
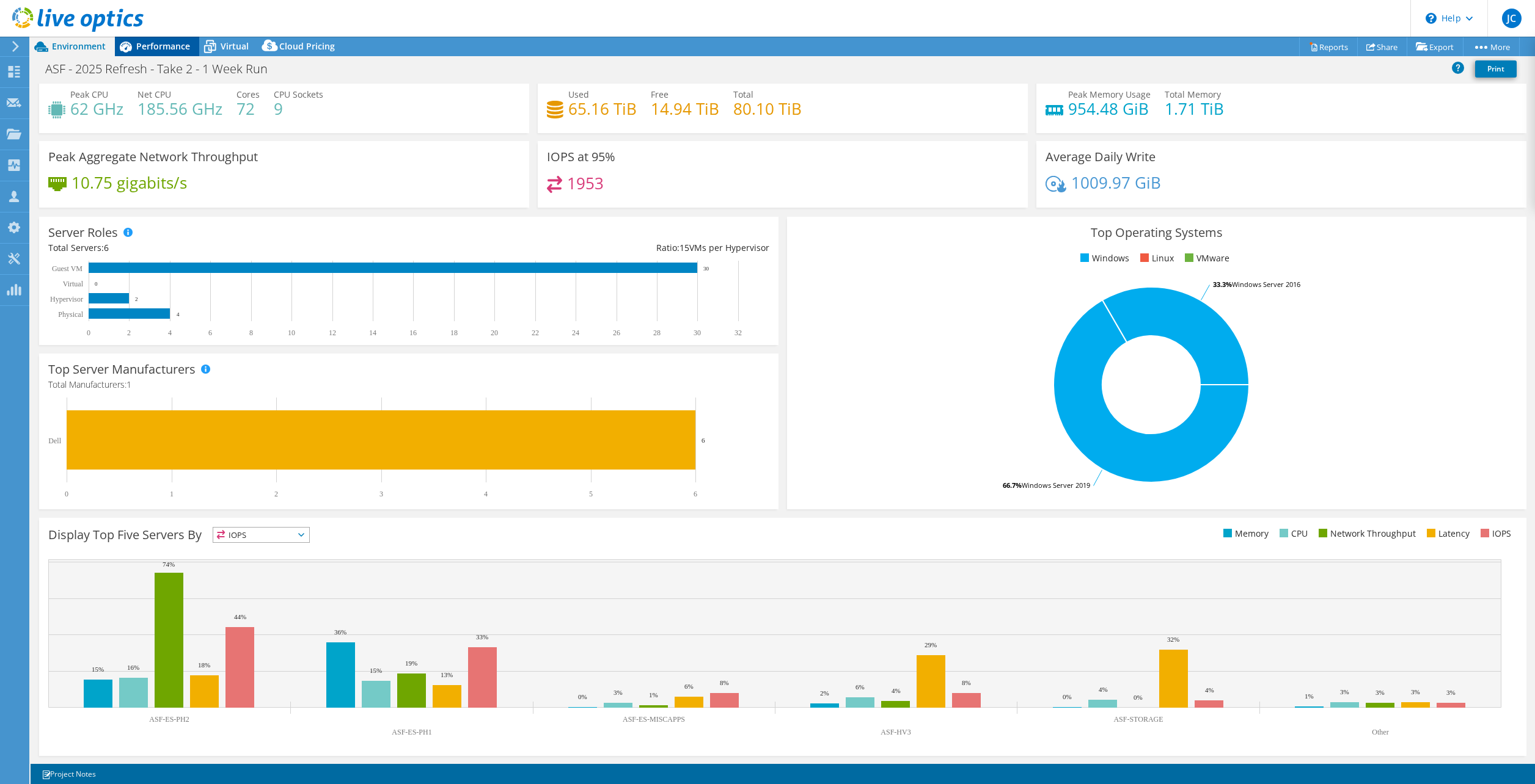
click at [160, 46] on span "Performance" at bounding box center [163, 46] width 54 height 11
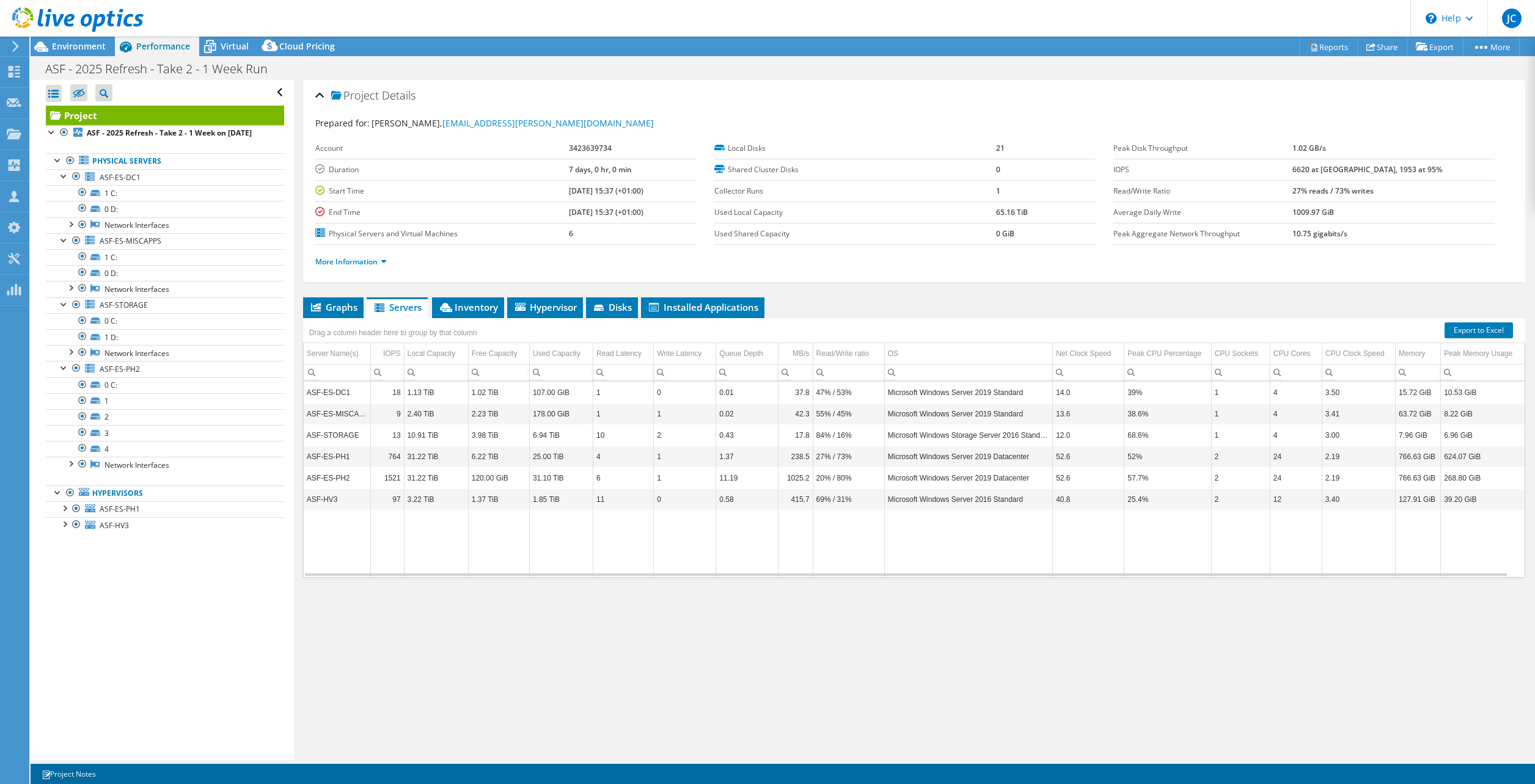
scroll to position [0, 0]
click at [202, 626] on div "Open All Close All Hide Excluded Nodes Project Tree Filter" at bounding box center [162, 420] width 263 height 681
click at [485, 638] on div "Project Details Prepared for: [PERSON_NAME], [PERSON_NAME][EMAIL_ADDRESS][PERSO…" at bounding box center [914, 420] width 1241 height 681
click at [193, 377] on link "ASF-ES-PH2" at bounding box center [165, 368] width 238 height 16
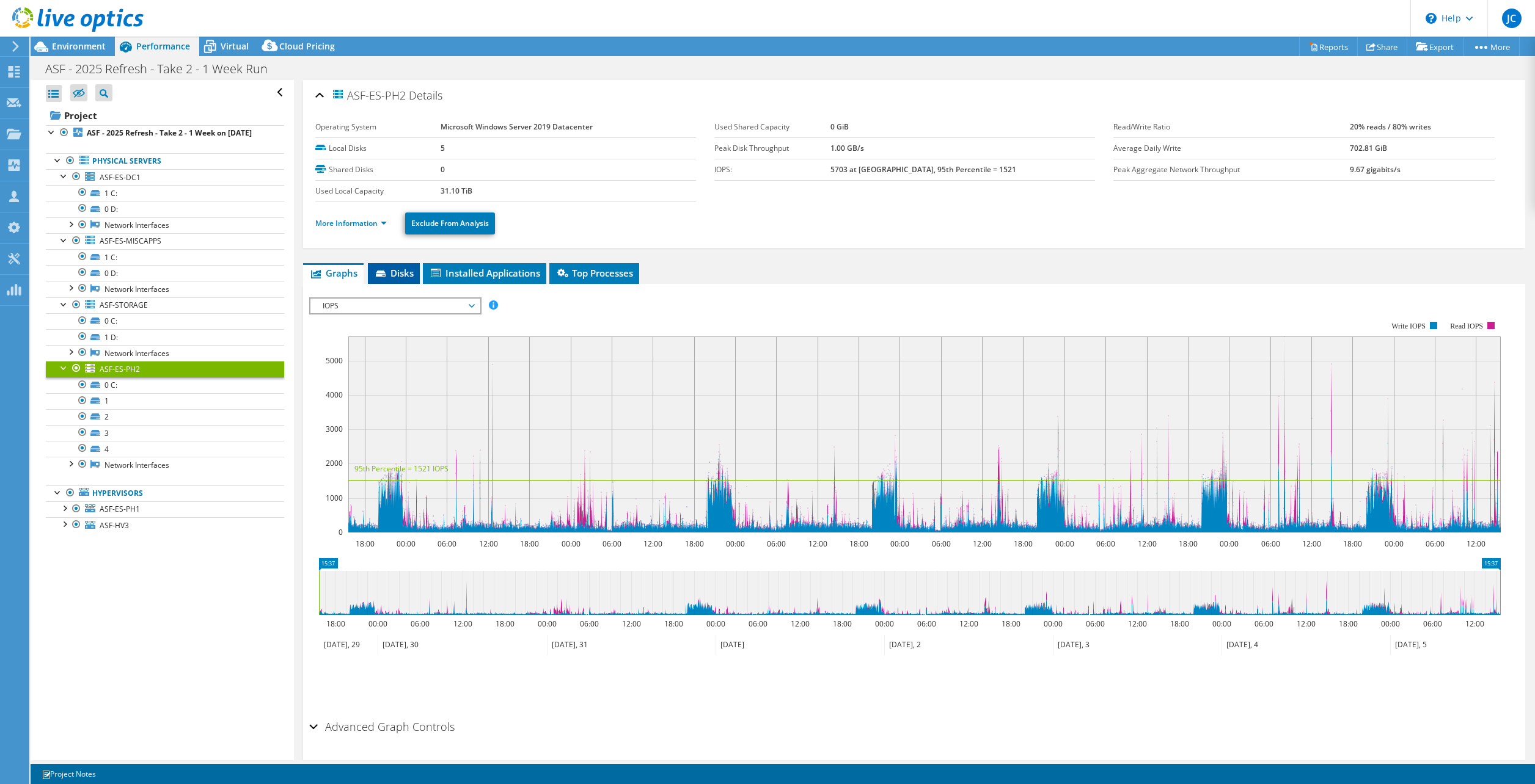
click at [394, 273] on span "Disks" at bounding box center [393, 273] width 40 height 12
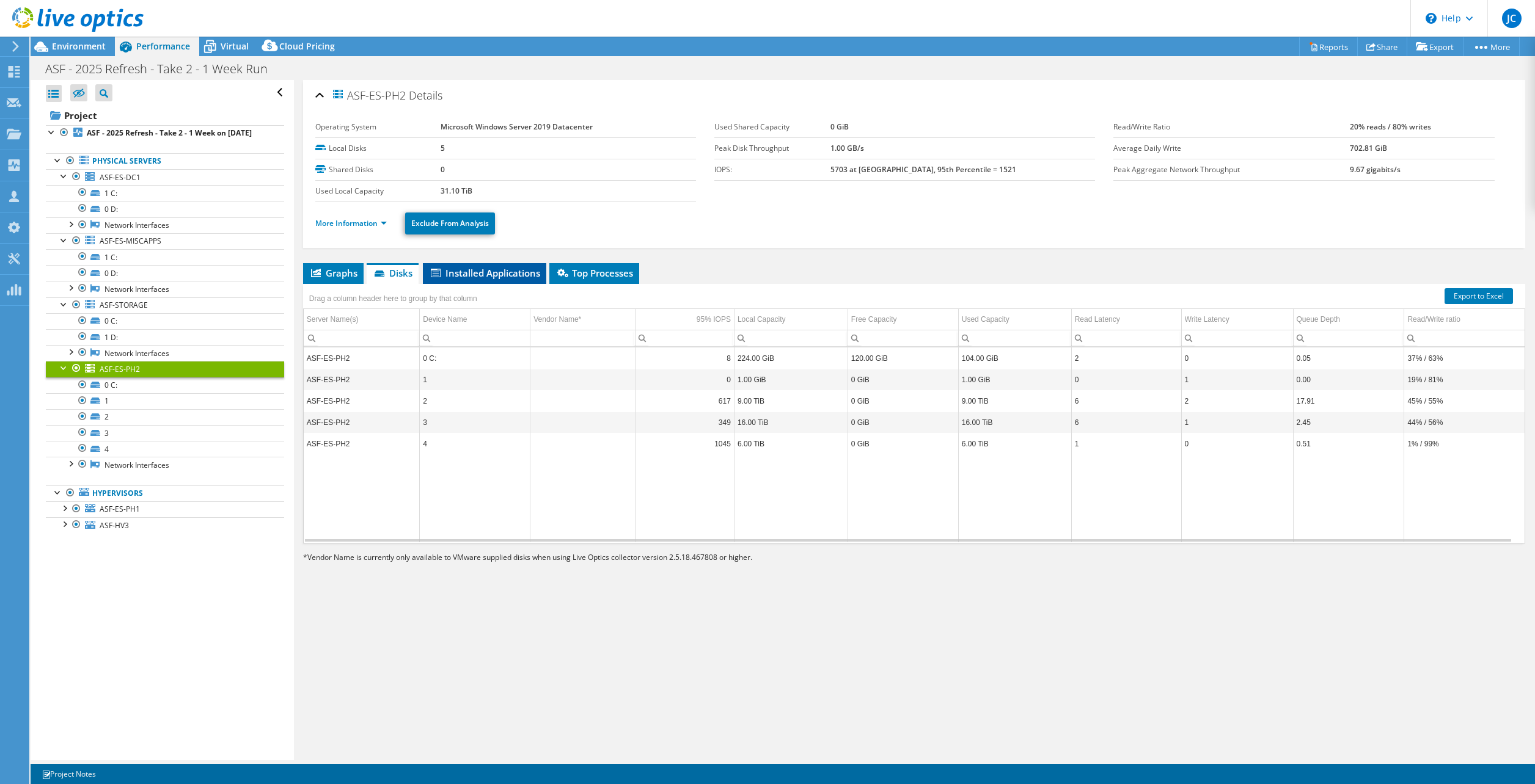
click at [499, 277] on span "Installed Applications" at bounding box center [485, 273] width 111 height 12
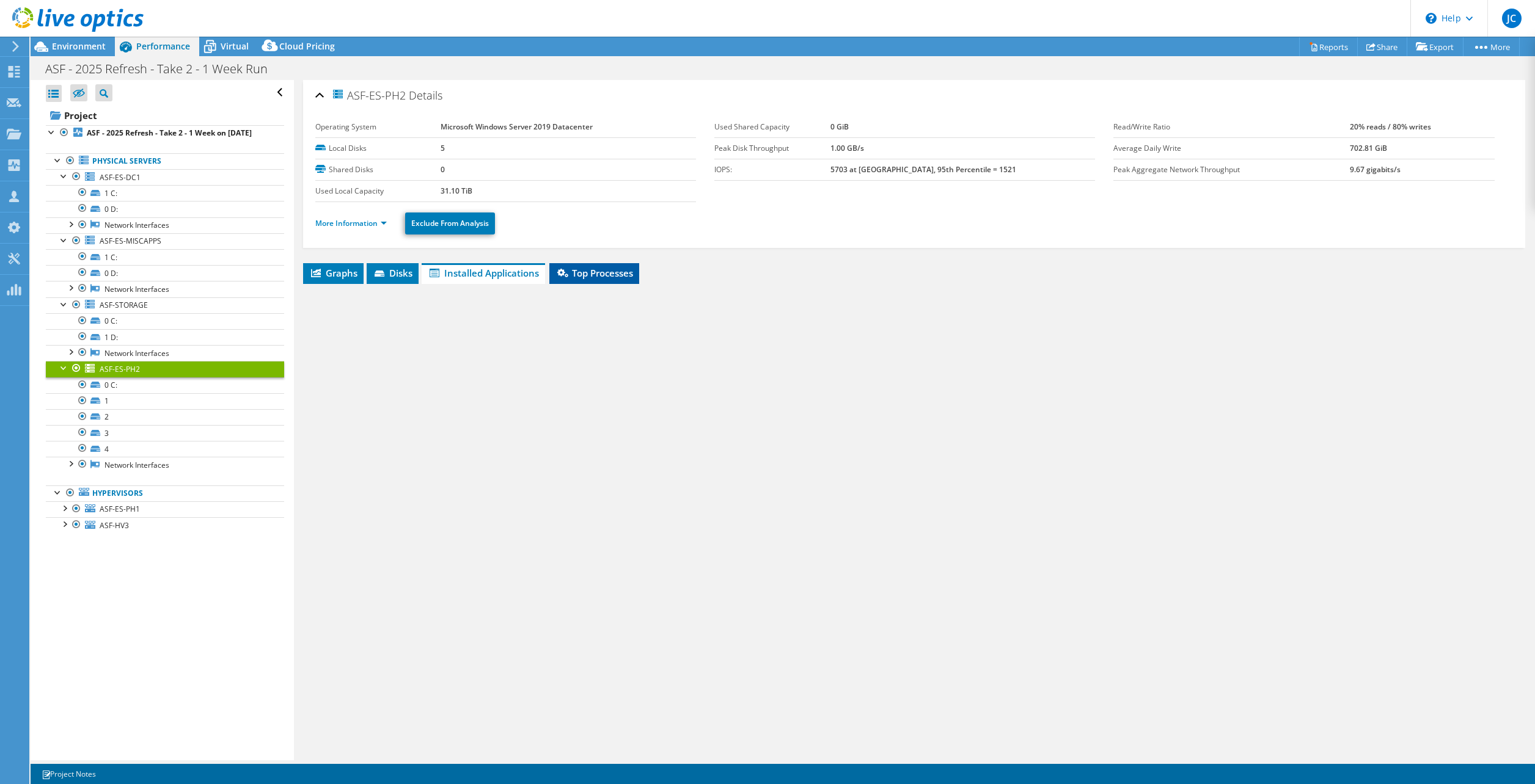
click at [571, 273] on span "Top Processes" at bounding box center [594, 273] width 78 height 12
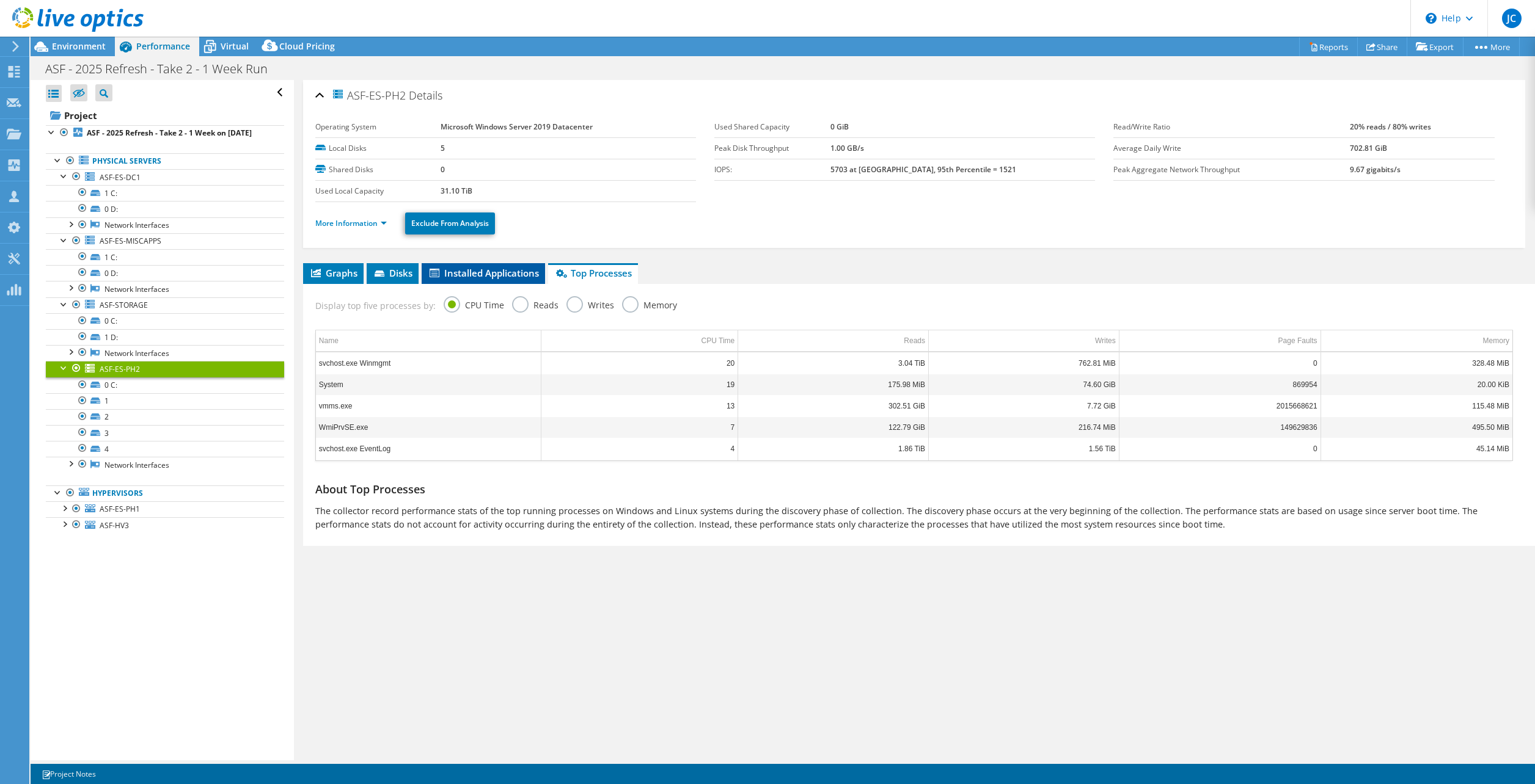
click at [473, 273] on span "Installed Applications" at bounding box center [483, 273] width 111 height 12
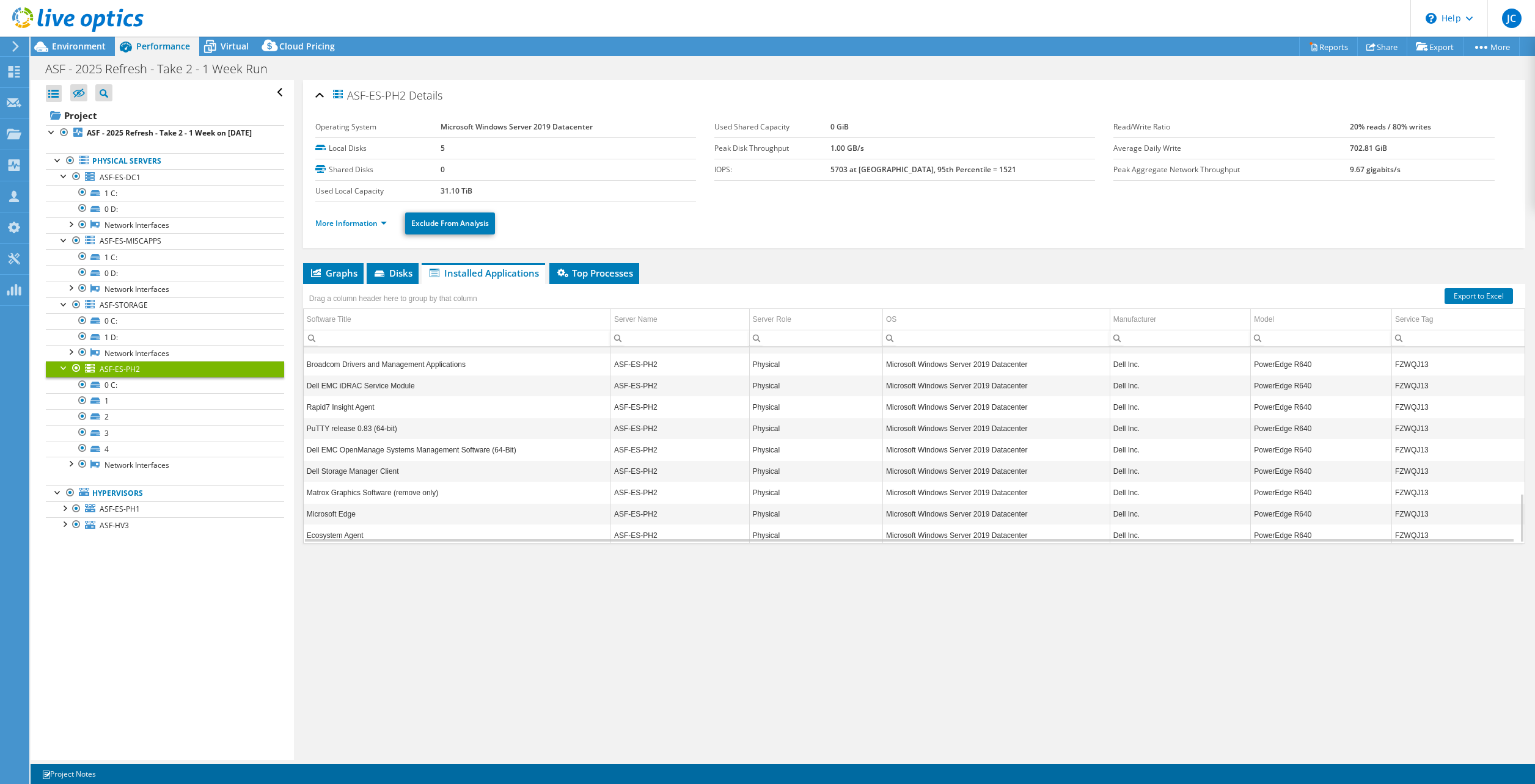
scroll to position [580, 0]
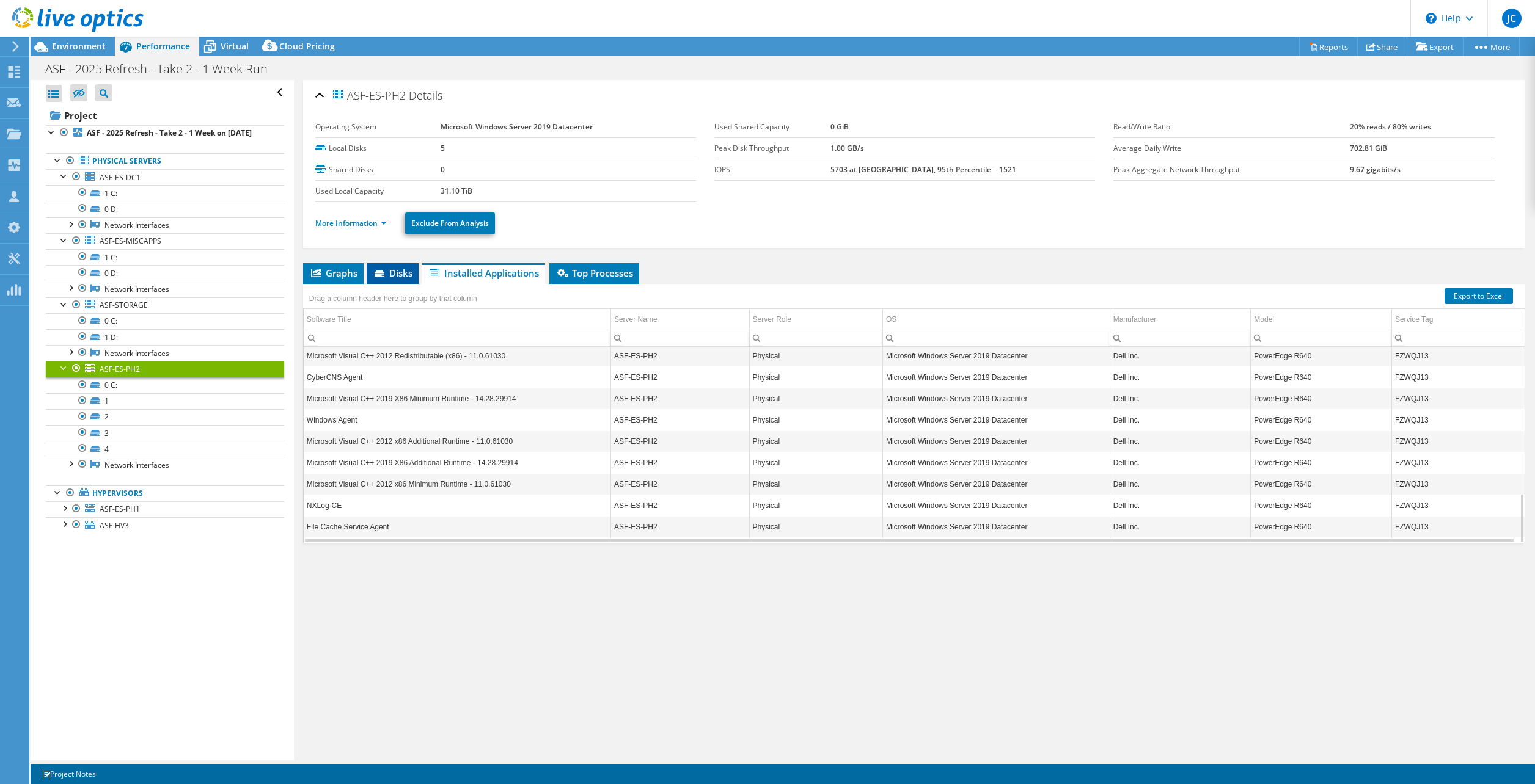
click at [387, 272] on span "Disks" at bounding box center [393, 273] width 40 height 12
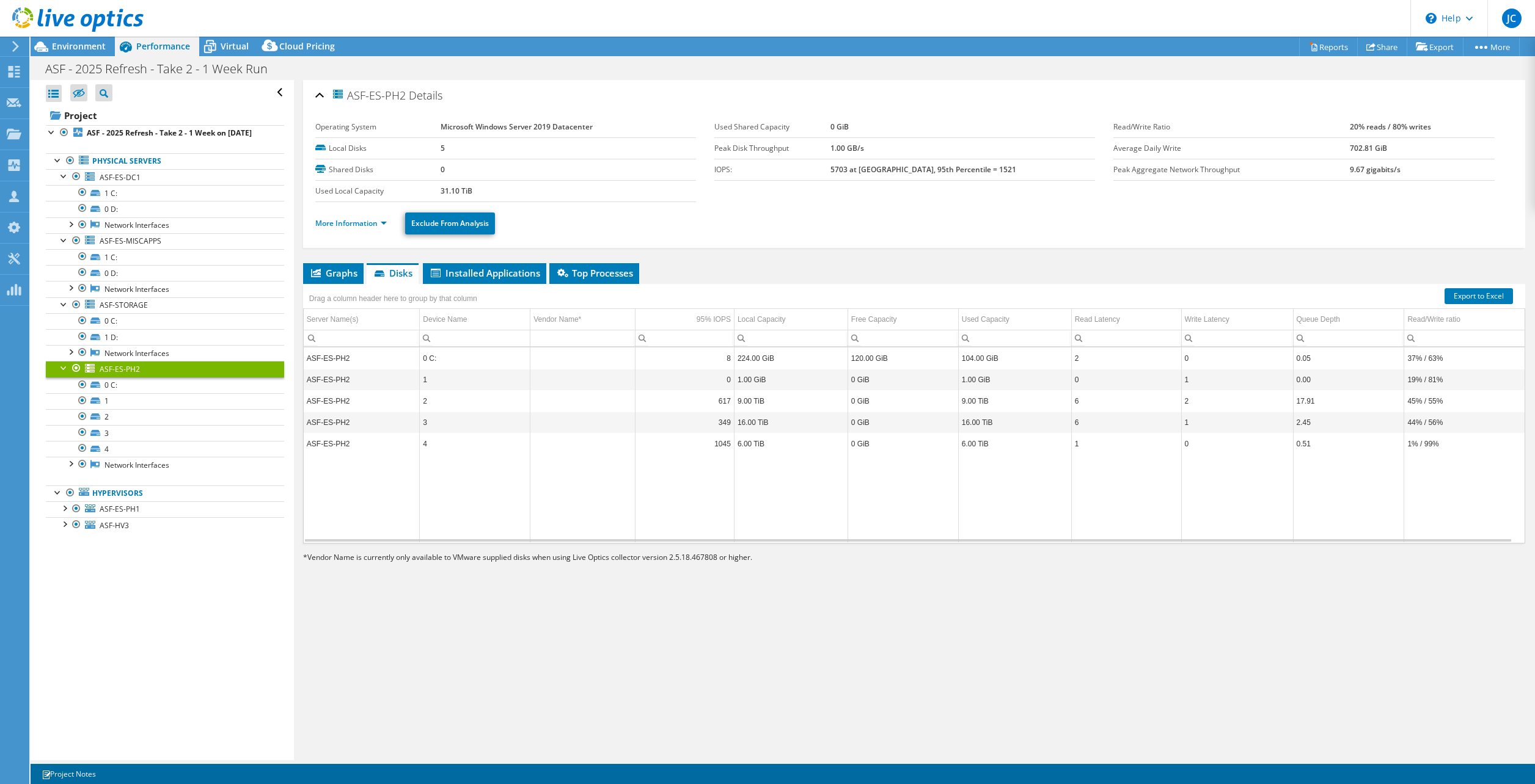
click at [596, 626] on div "ASF-ES-PH2 Details Operating System Microsoft Windows Server 2019 Datacenter Lo…" at bounding box center [914, 420] width 1241 height 681
drag, startPoint x: 333, startPoint y: 555, endPoint x: 777, endPoint y: 578, distance: 444.6
click at [777, 578] on div "ASF-ES-PH2 Details Operating System Microsoft Windows Server 2019 Datacenter Lo…" at bounding box center [914, 420] width 1241 height 681
drag, startPoint x: 777, startPoint y: 578, endPoint x: 763, endPoint y: 609, distance: 34.0
click at [777, 578] on div "ASF-ES-PH2 Details Operating System Microsoft Windows Server 2019 Datacenter Lo…" at bounding box center [914, 420] width 1241 height 681
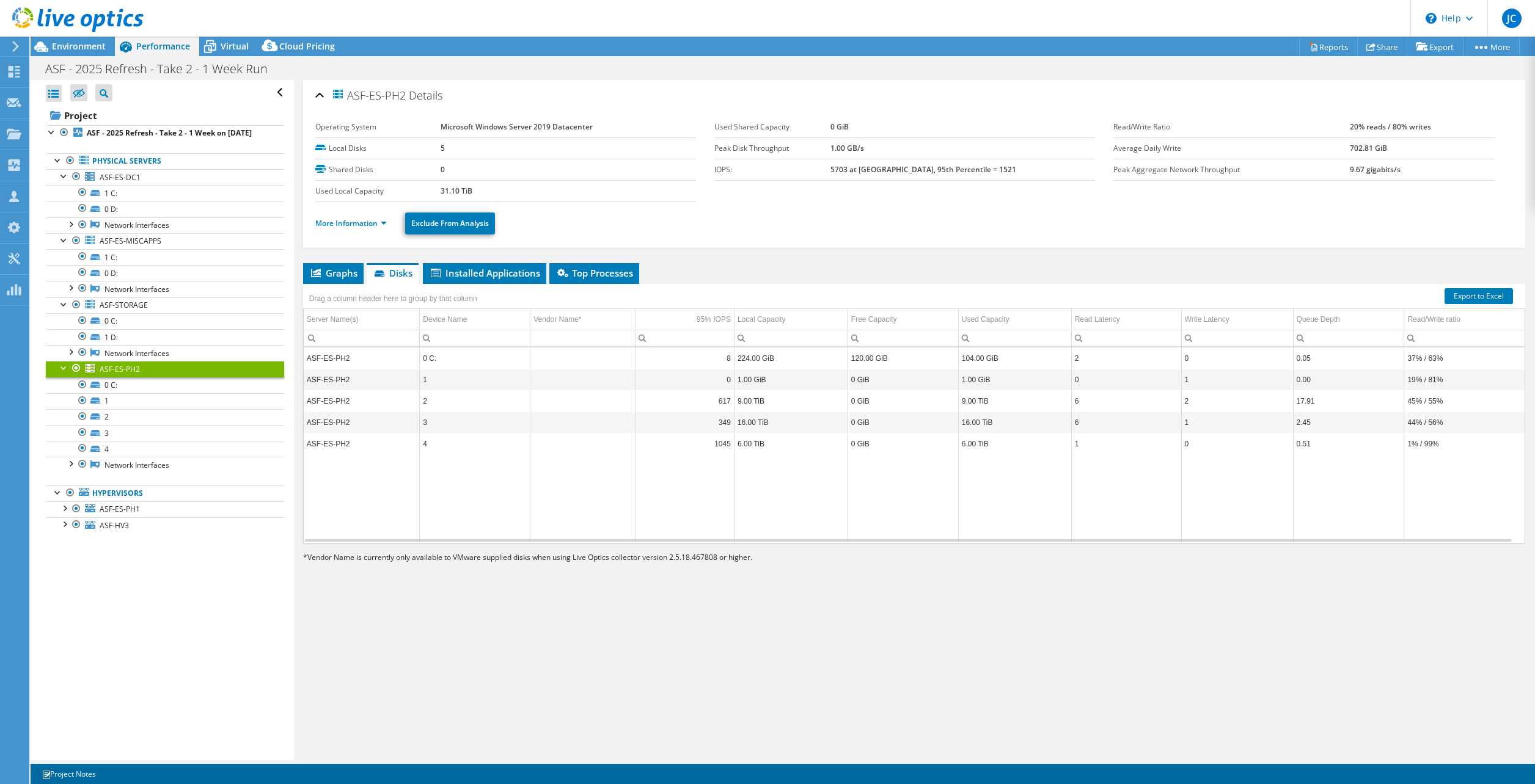
click at [1093, 622] on div "ASF-ES-PH2 Details Operating System Microsoft Windows Server 2019 Datacenter Lo…" at bounding box center [914, 420] width 1241 height 681
click at [726, 627] on div "ASF-ES-PH2 Details Operating System Microsoft Windows Server 2019 Datacenter Lo…" at bounding box center [914, 420] width 1241 height 681
